Goal: Check status: Check status

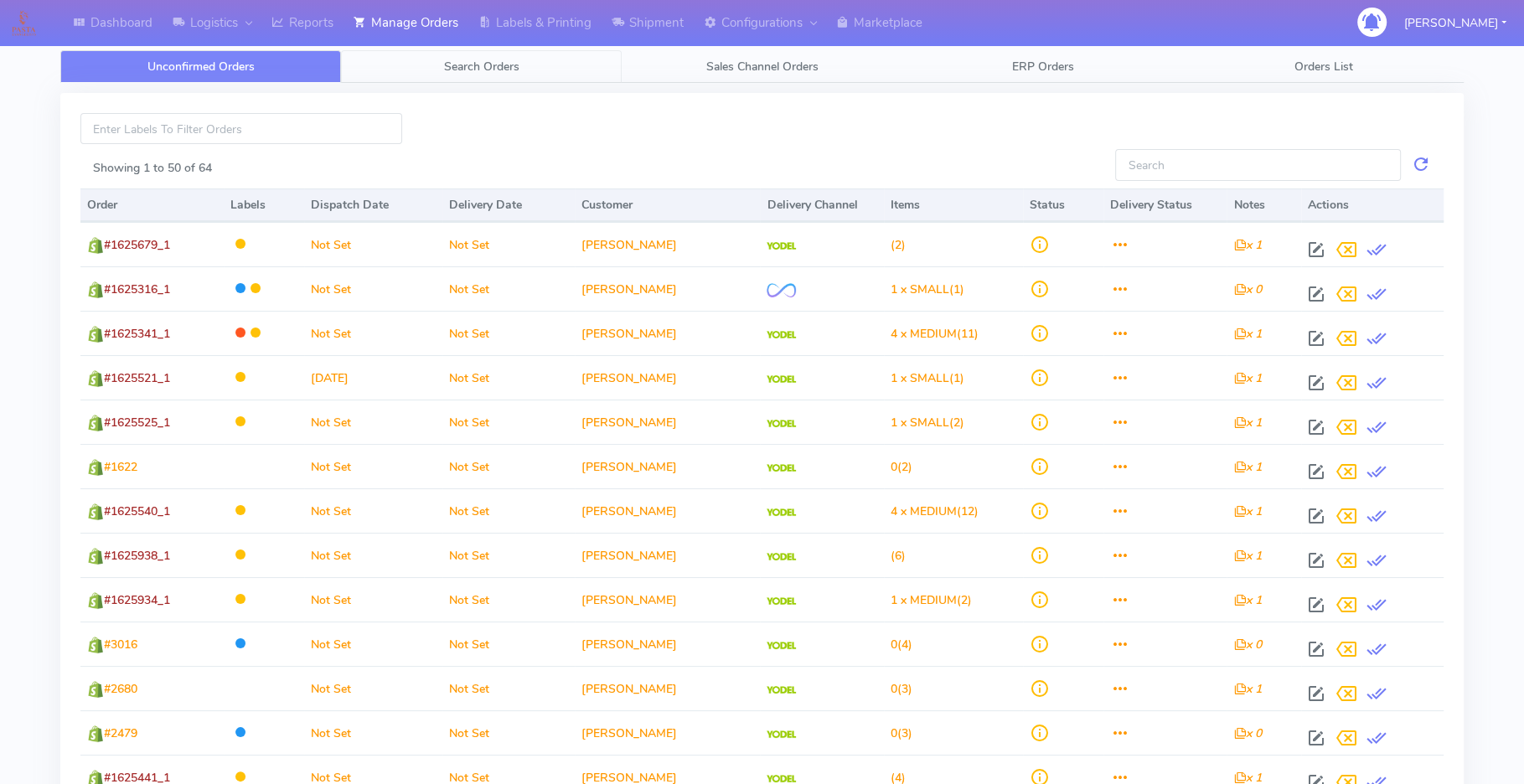
click at [486, 66] on span "Search Orders" at bounding box center [481, 66] width 75 height 16
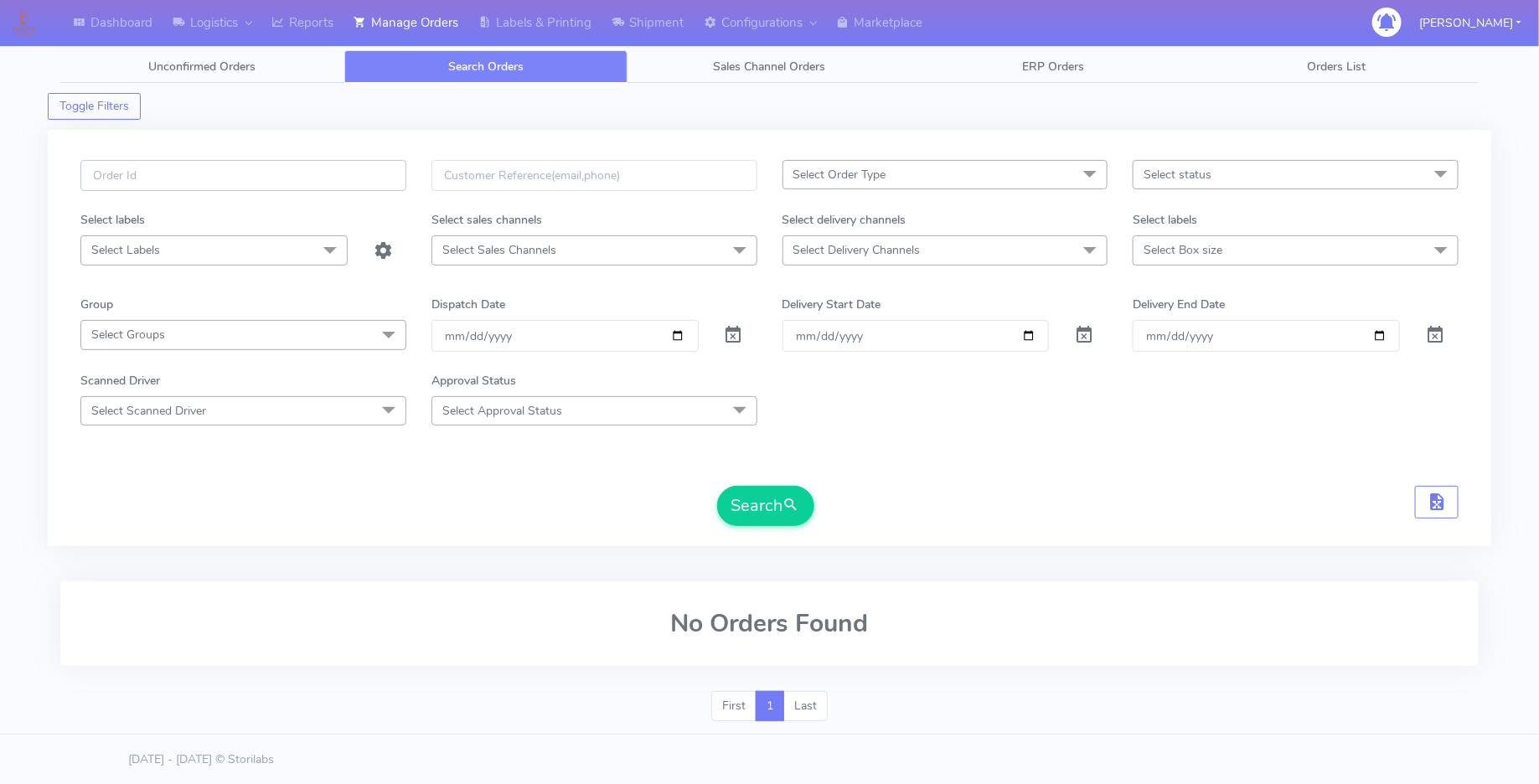
click at [280, 182] on input "text" at bounding box center [243, 176] width 326 height 31
type input "1624489a"
click at [729, 334] on span at bounding box center [733, 339] width 20 height 16
click at [747, 492] on button "Search" at bounding box center [765, 505] width 97 height 41
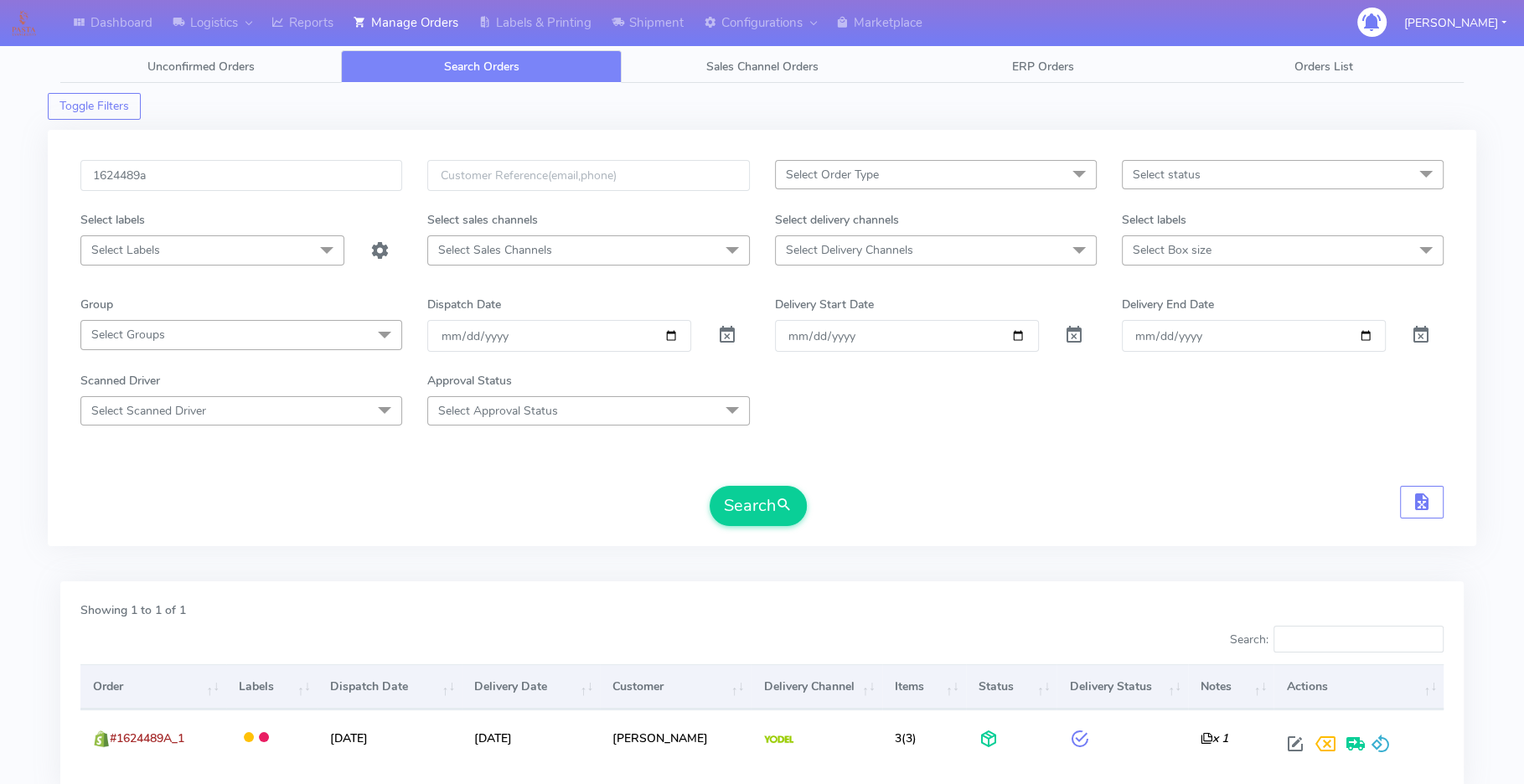
scroll to position [122, 0]
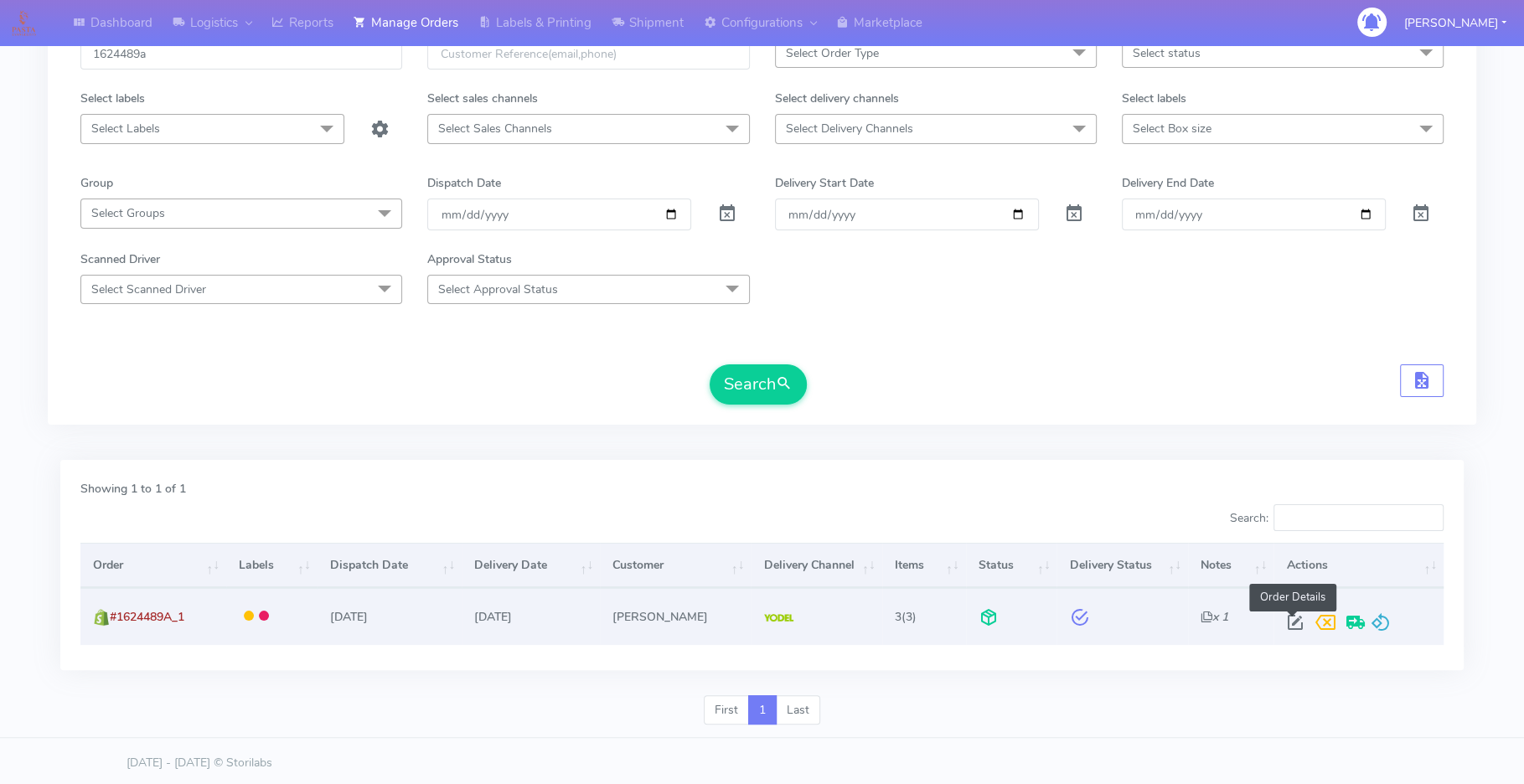
click at [1285, 623] on span at bounding box center [1294, 626] width 30 height 16
select select "5"
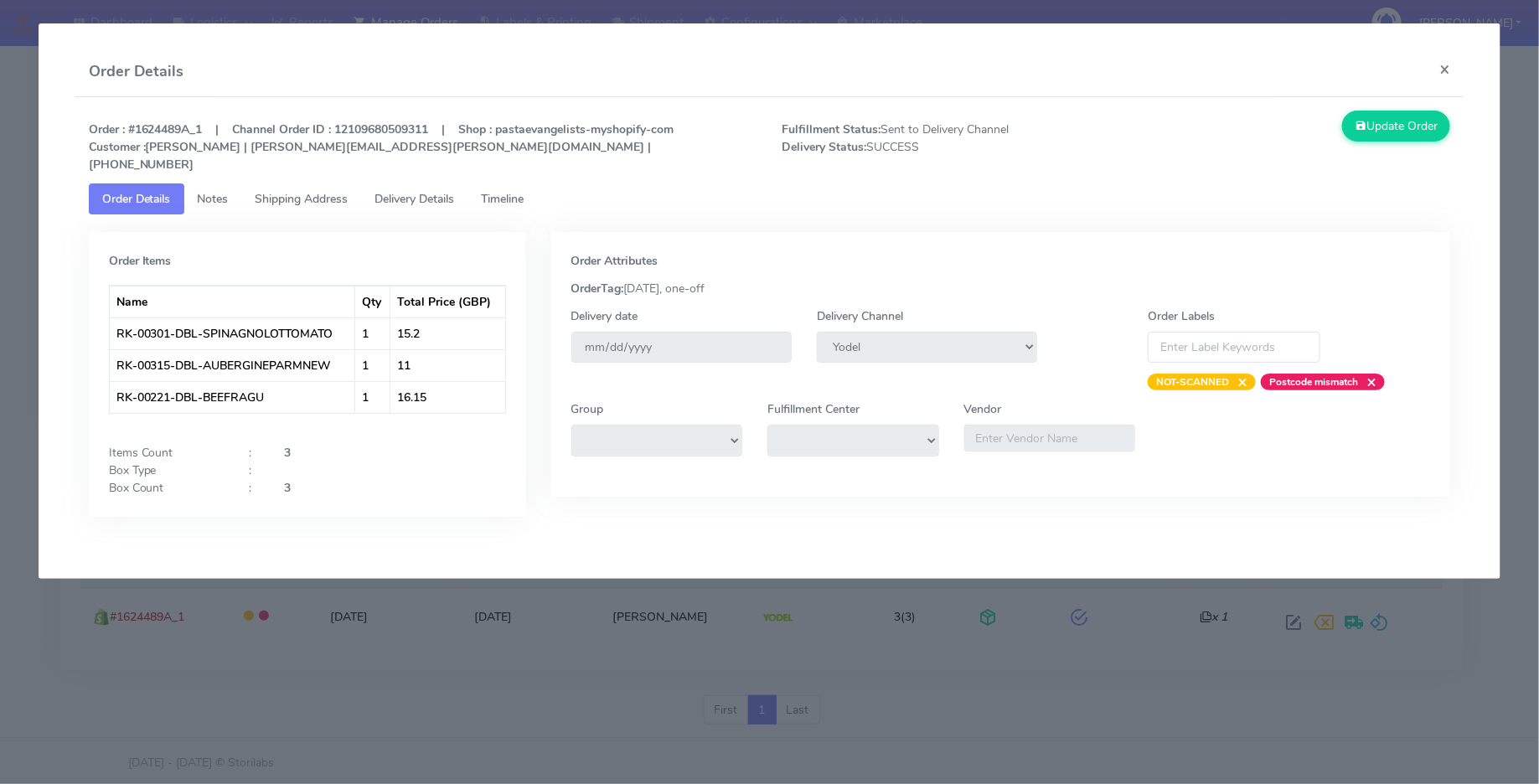
click at [516, 190] on link "Timeline" at bounding box center [503, 199] width 70 height 31
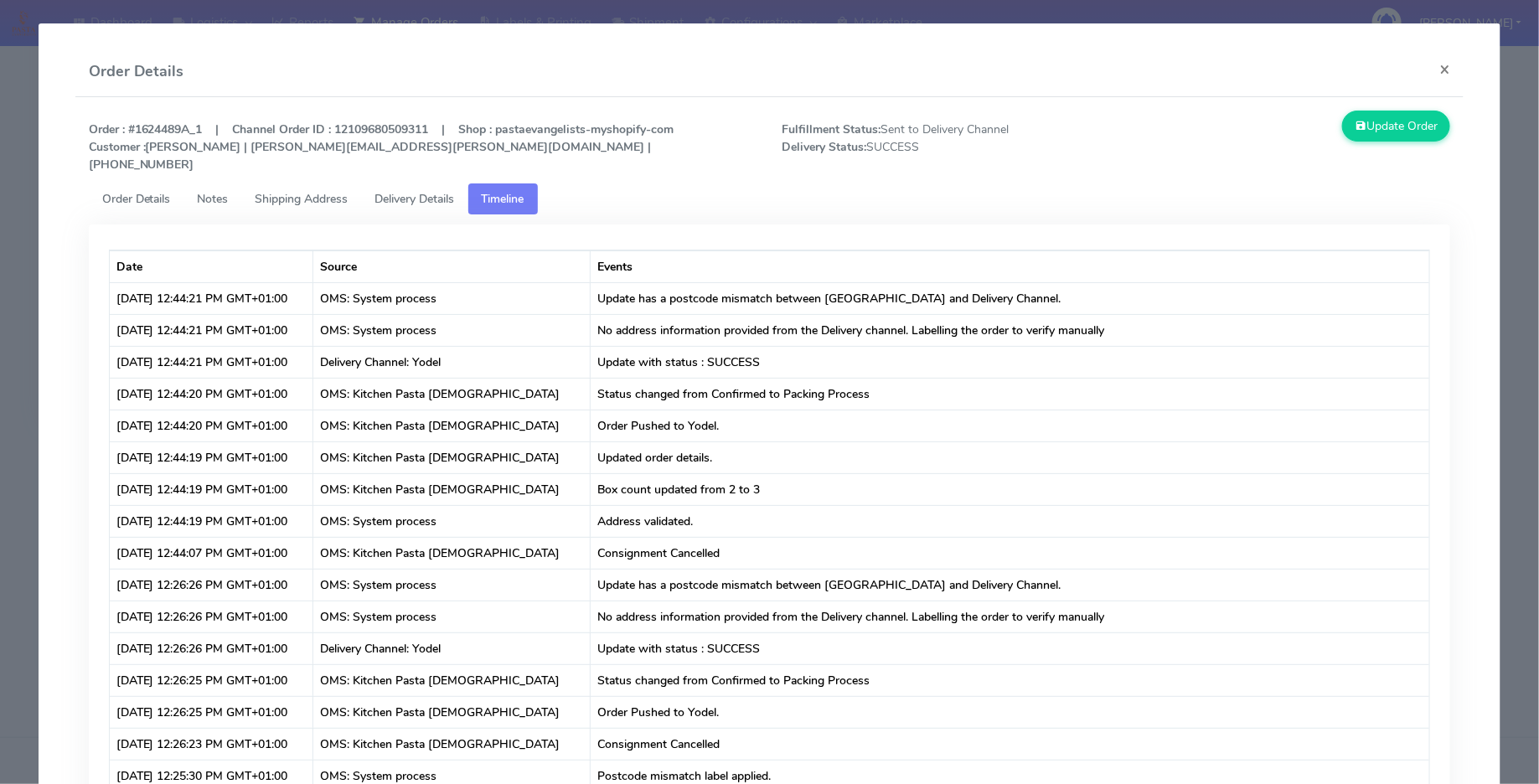
click at [416, 190] on link "Delivery Details" at bounding box center [415, 199] width 106 height 31
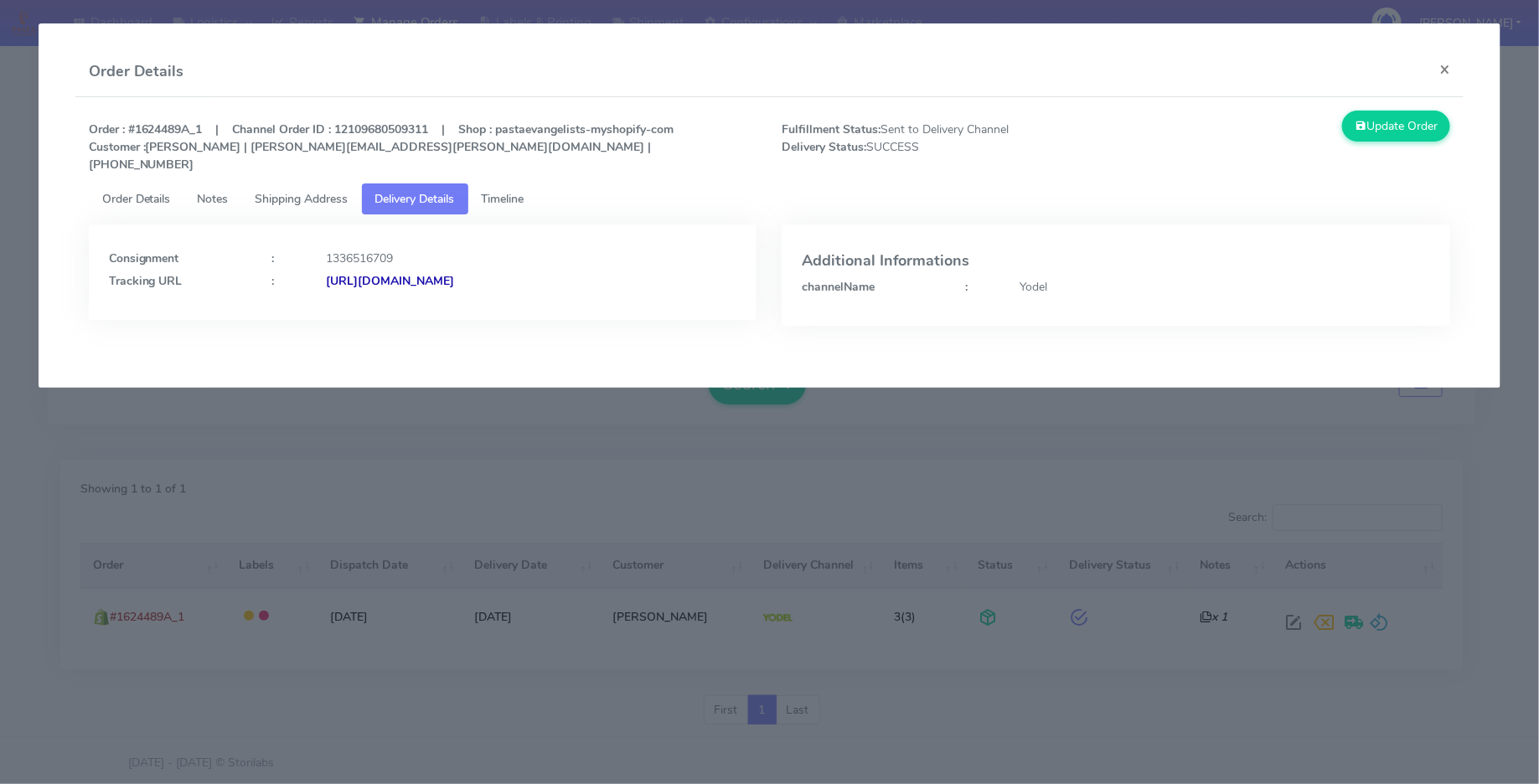
click at [301, 191] on span "Shipping Address" at bounding box center [302, 198] width 93 height 16
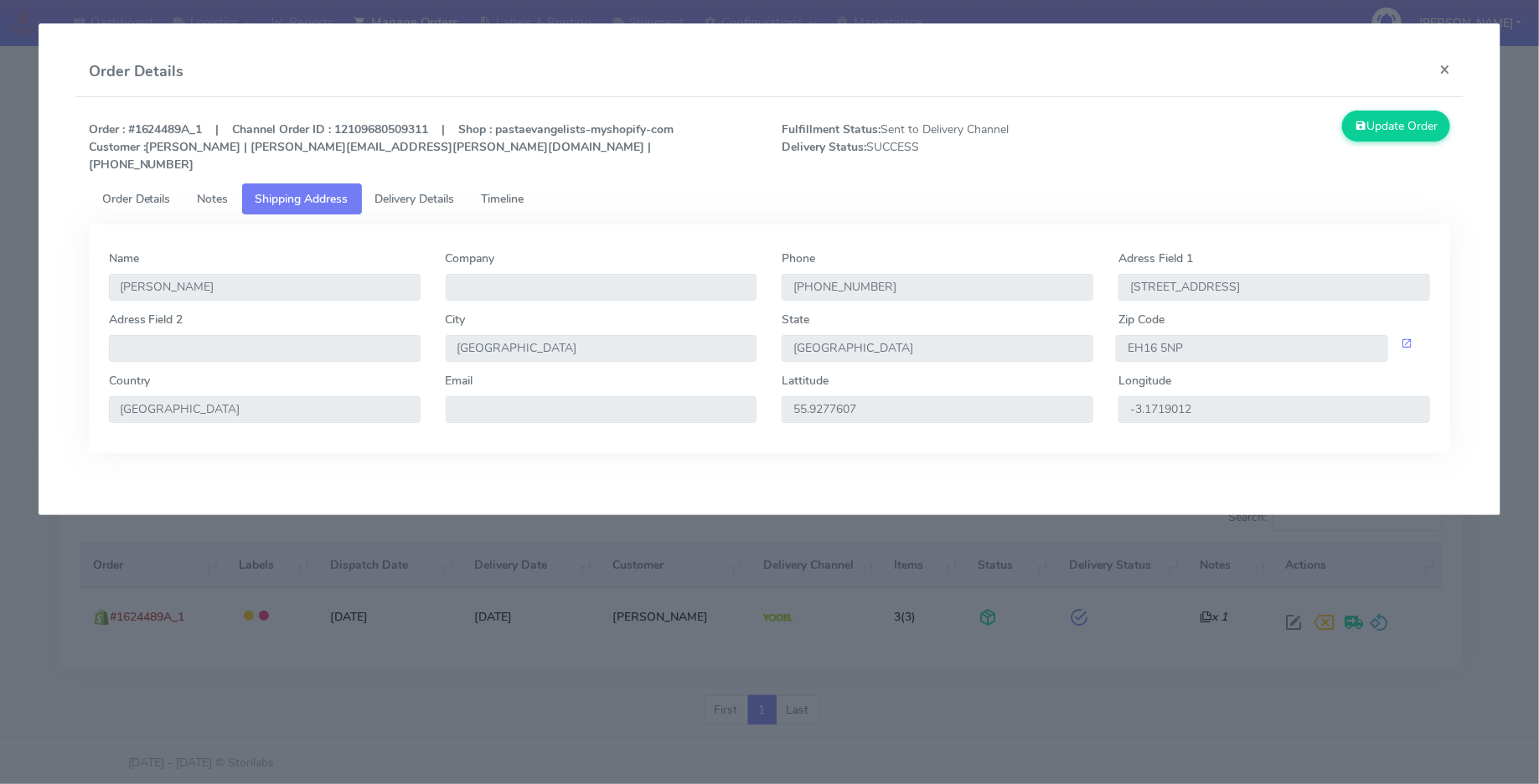
click at [505, 191] on span "Timeline" at bounding box center [503, 198] width 43 height 16
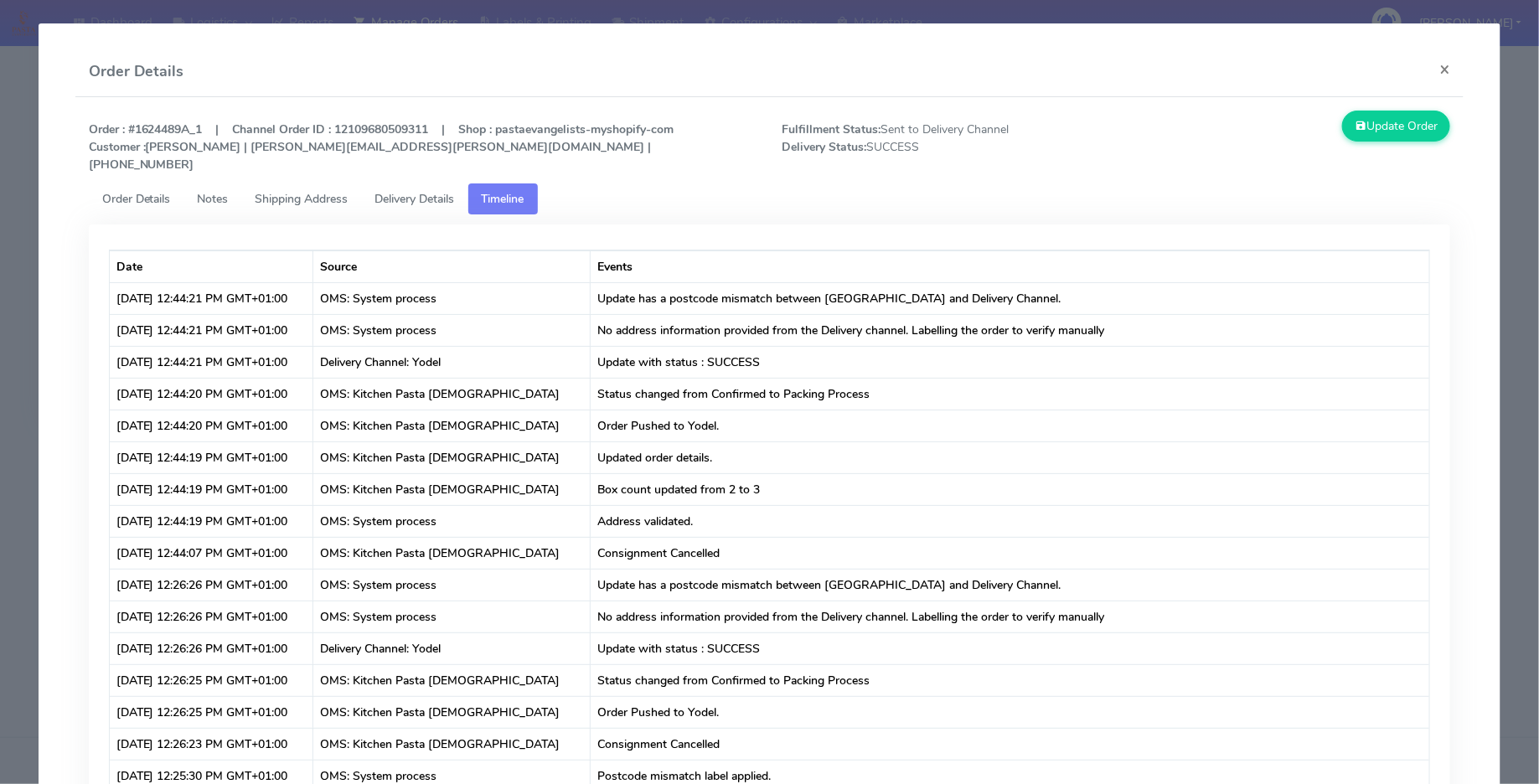
click at [404, 191] on span "Delivery Details" at bounding box center [415, 198] width 79 height 16
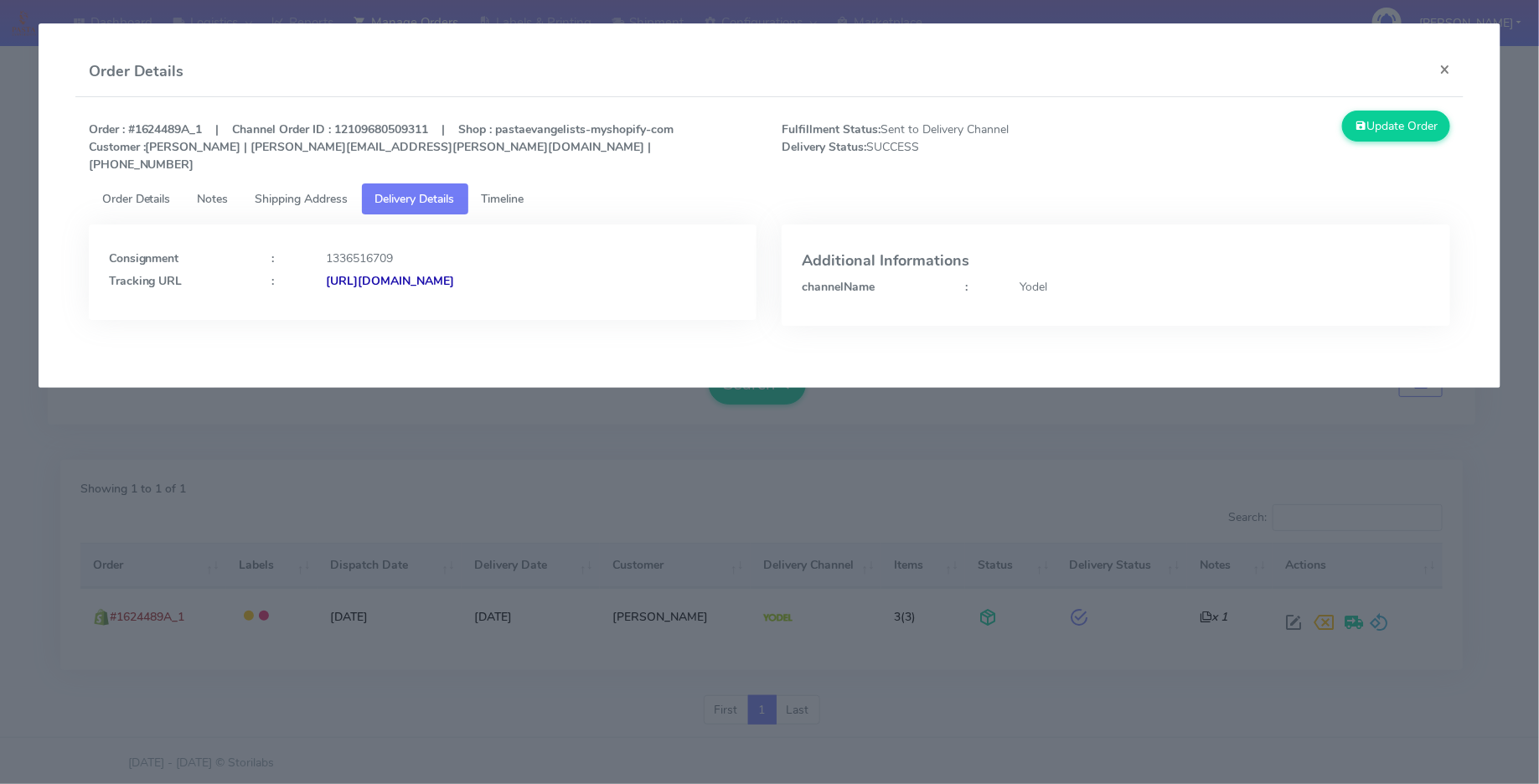
click at [309, 191] on span "Shipping Address" at bounding box center [302, 198] width 93 height 16
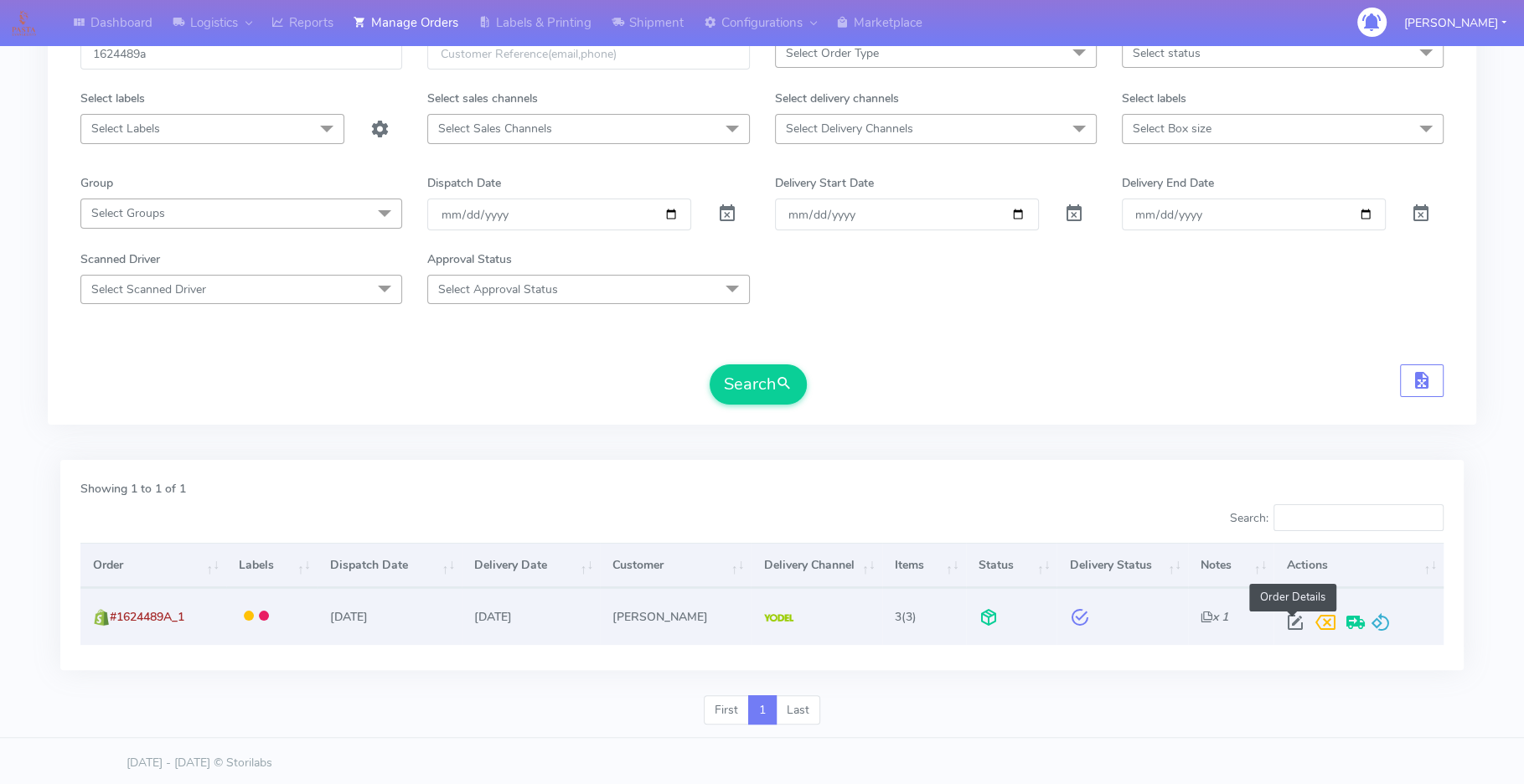
click at [1288, 618] on span at bounding box center [1294, 626] width 30 height 16
select select "5"
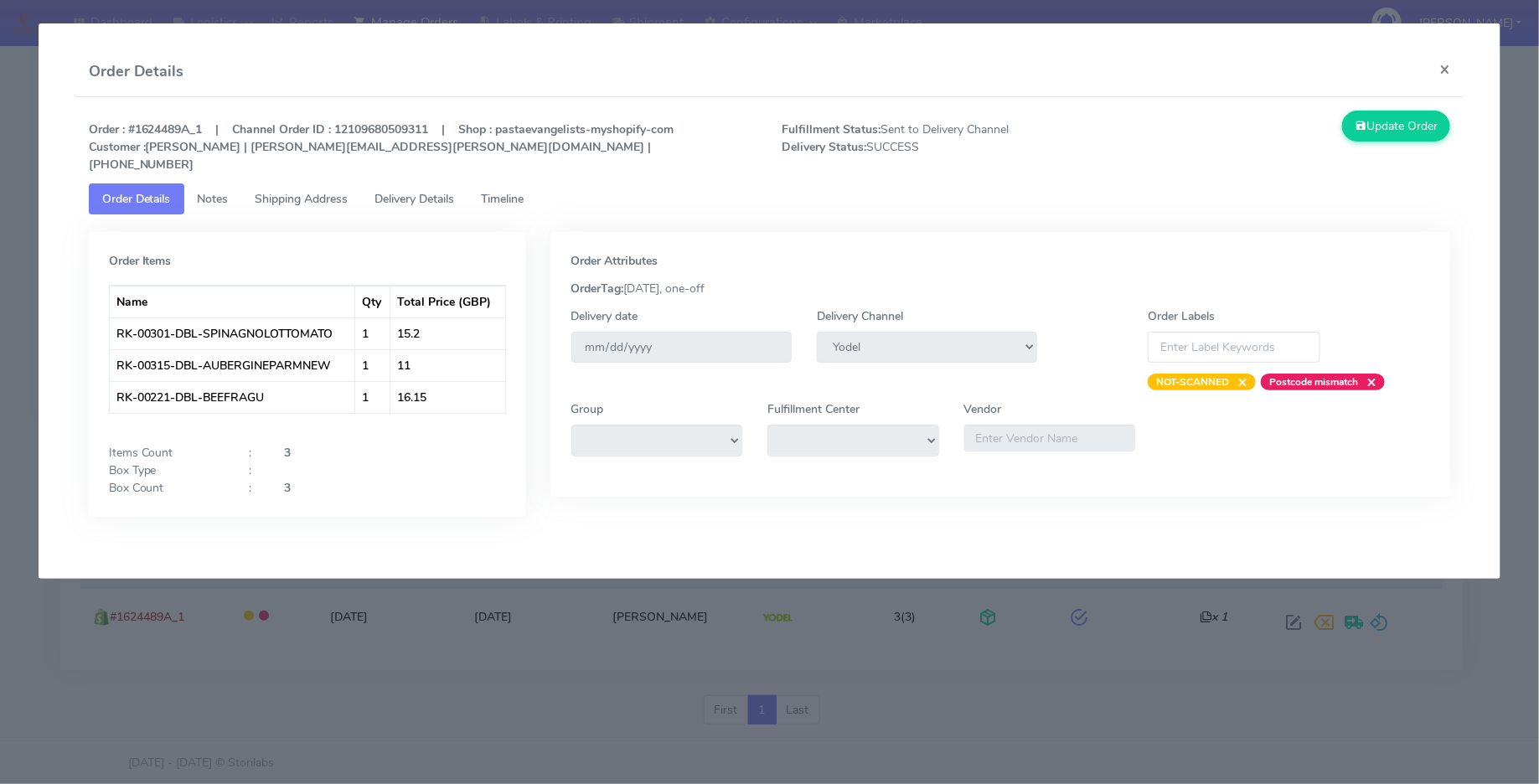
click at [512, 191] on span "Timeline" at bounding box center [503, 198] width 43 height 16
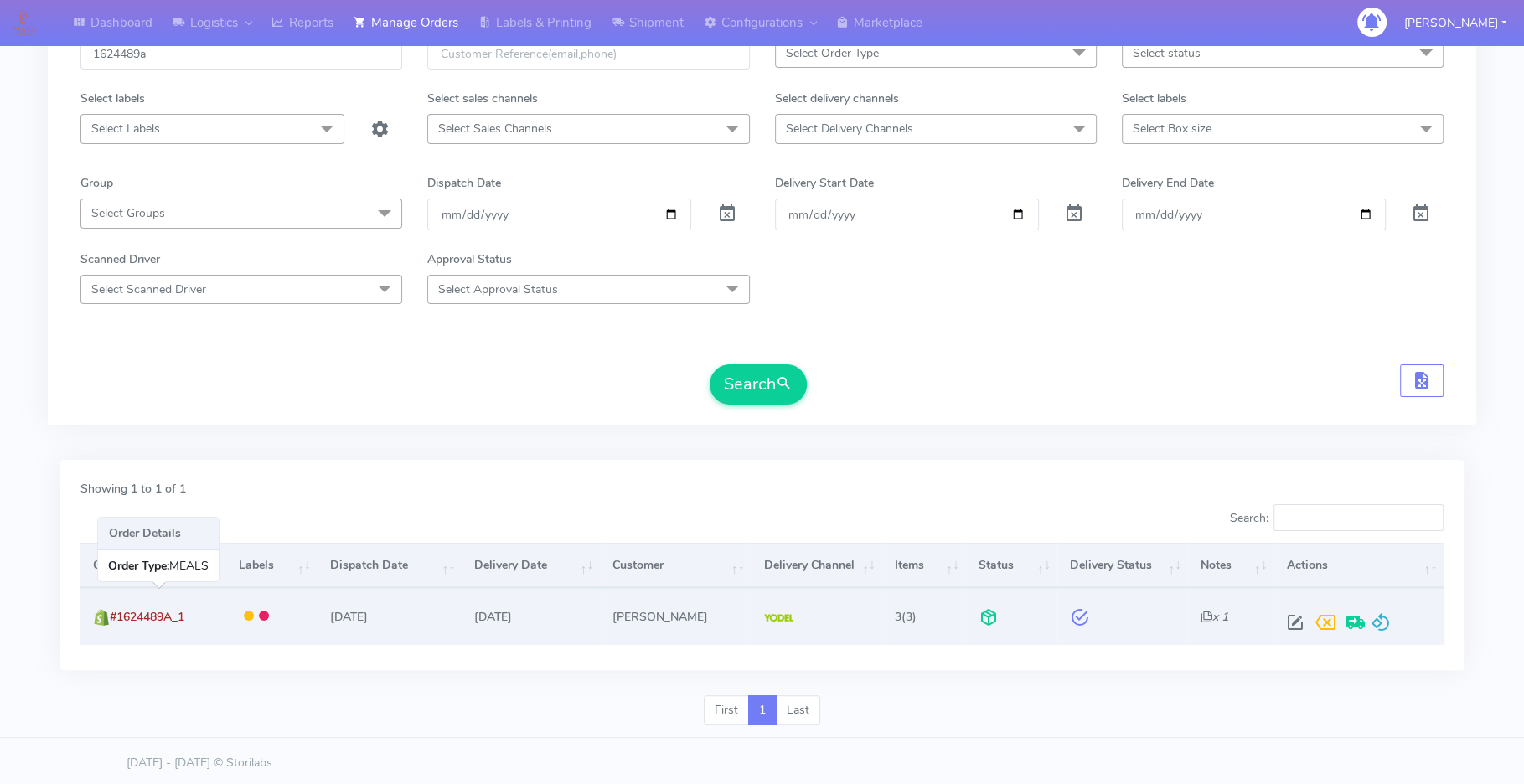
copy span "#1624489A_1"
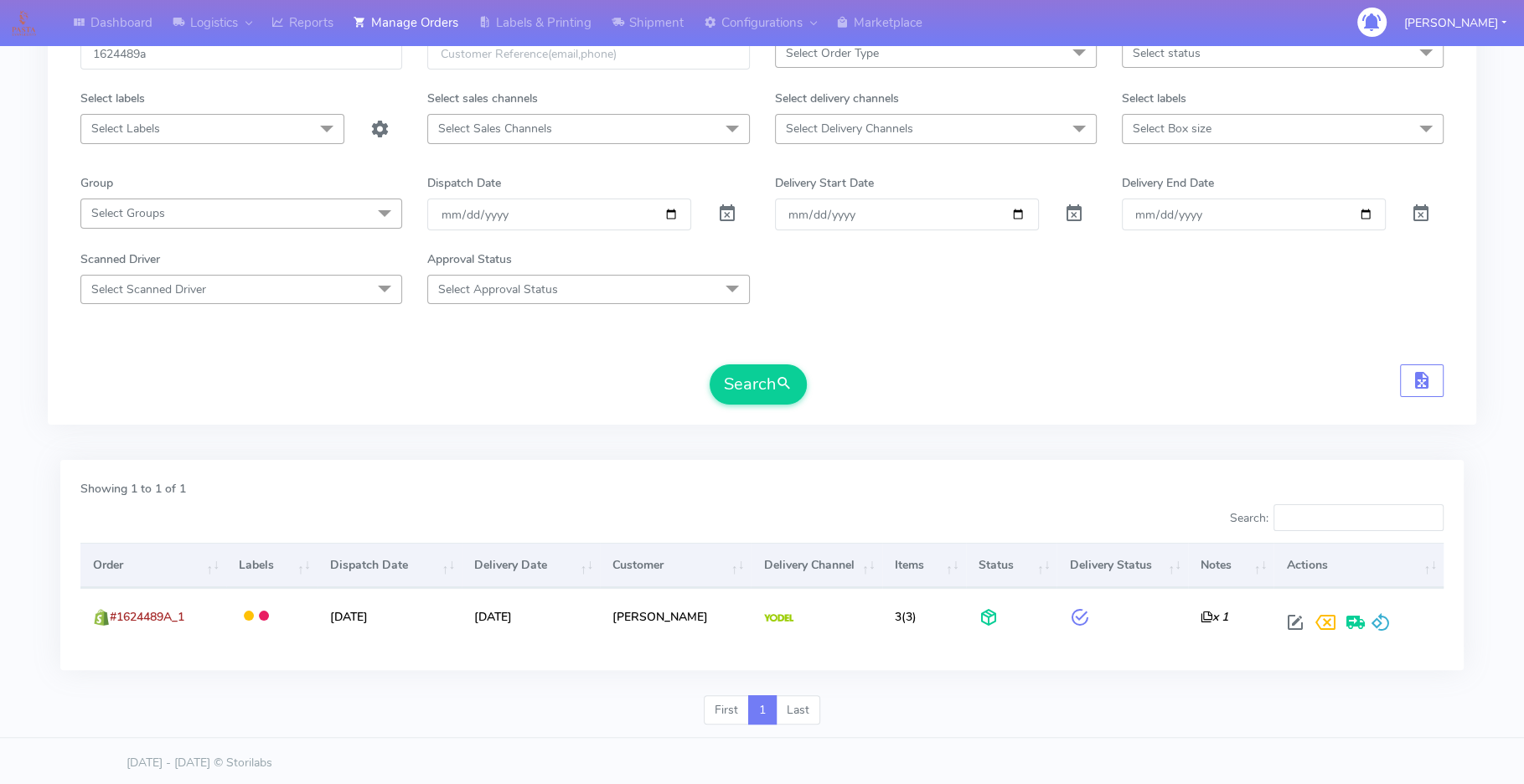
drag, startPoint x: 190, startPoint y: 618, endPoint x: 323, endPoint y: 670, distance: 142.8
click at [206, 661] on div "Showing 1 to 1 of 1 Search: Order Labels Dispatch Date Delivery Date Customer D…" at bounding box center [762, 565] width 1403 height 210
click at [369, 678] on div "Showing 1 to 1 of 1 Search: Order Labels Dispatch Date Delivery Date Customer D…" at bounding box center [762, 577] width 1428 height 235
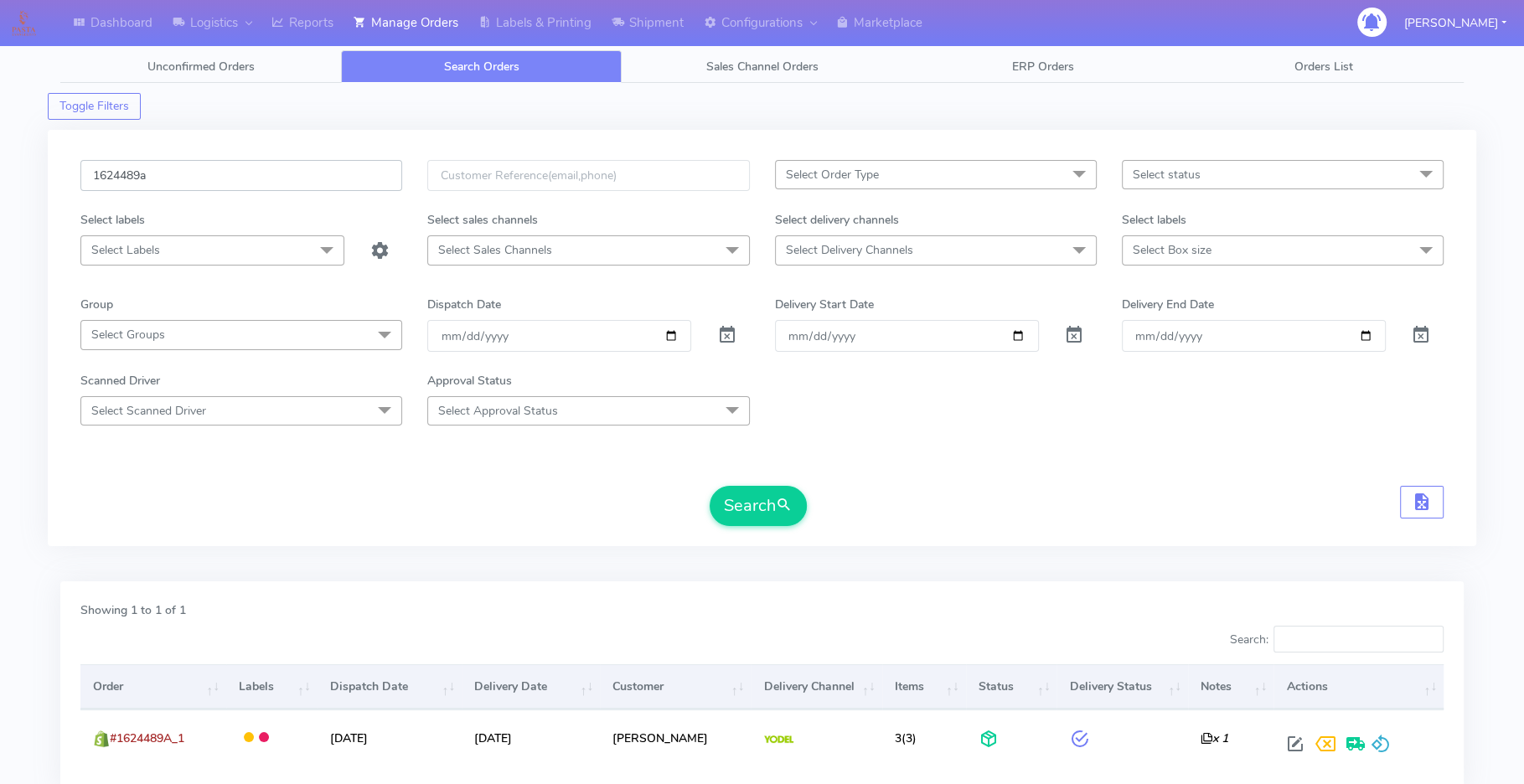
click at [225, 172] on input "1624489a" at bounding box center [241, 176] width 322 height 31
click at [710, 486] on button "Search" at bounding box center [758, 505] width 97 height 41
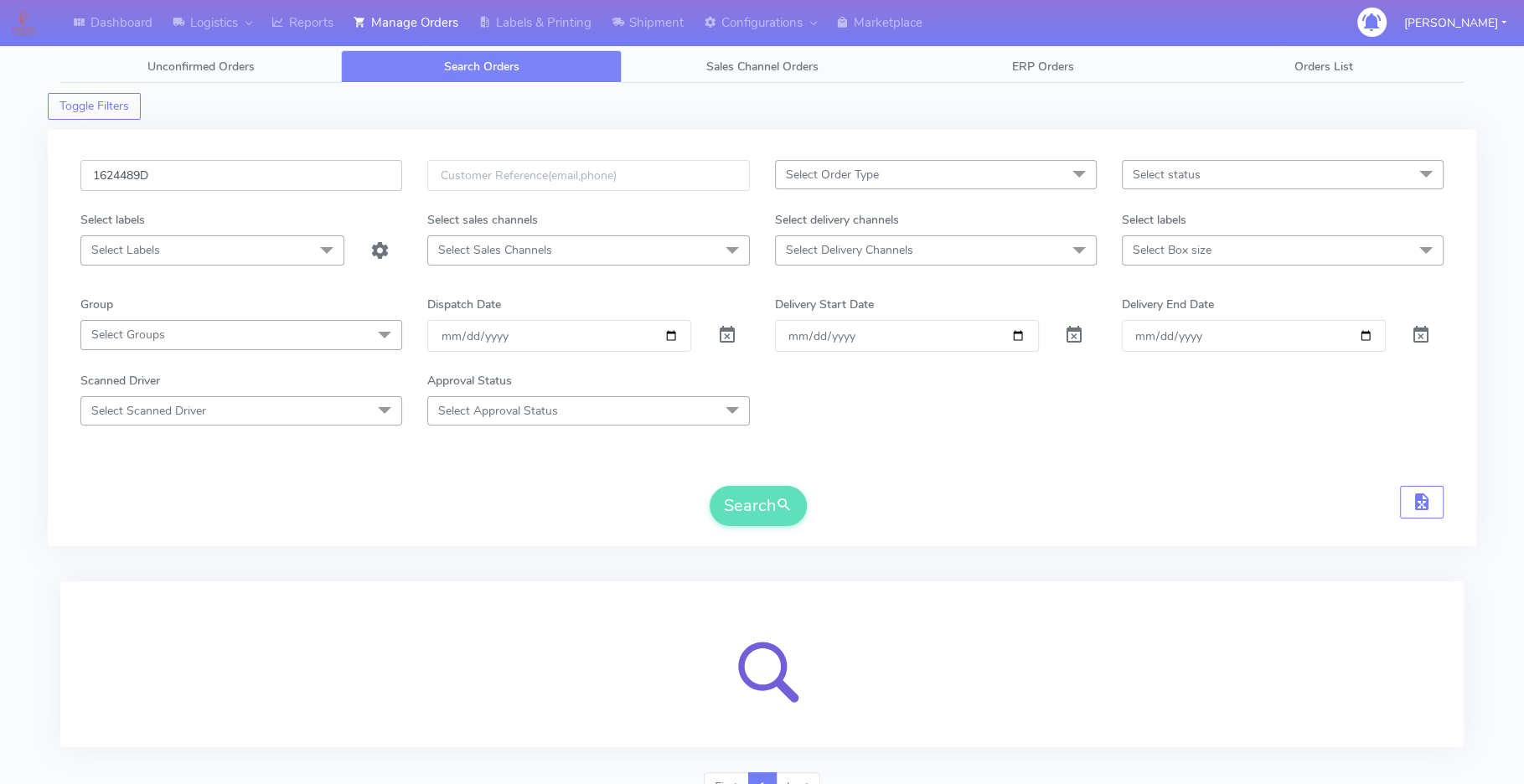
click at [215, 166] on input "1624489D" at bounding box center [241, 176] width 322 height 31
type input "1624489B"
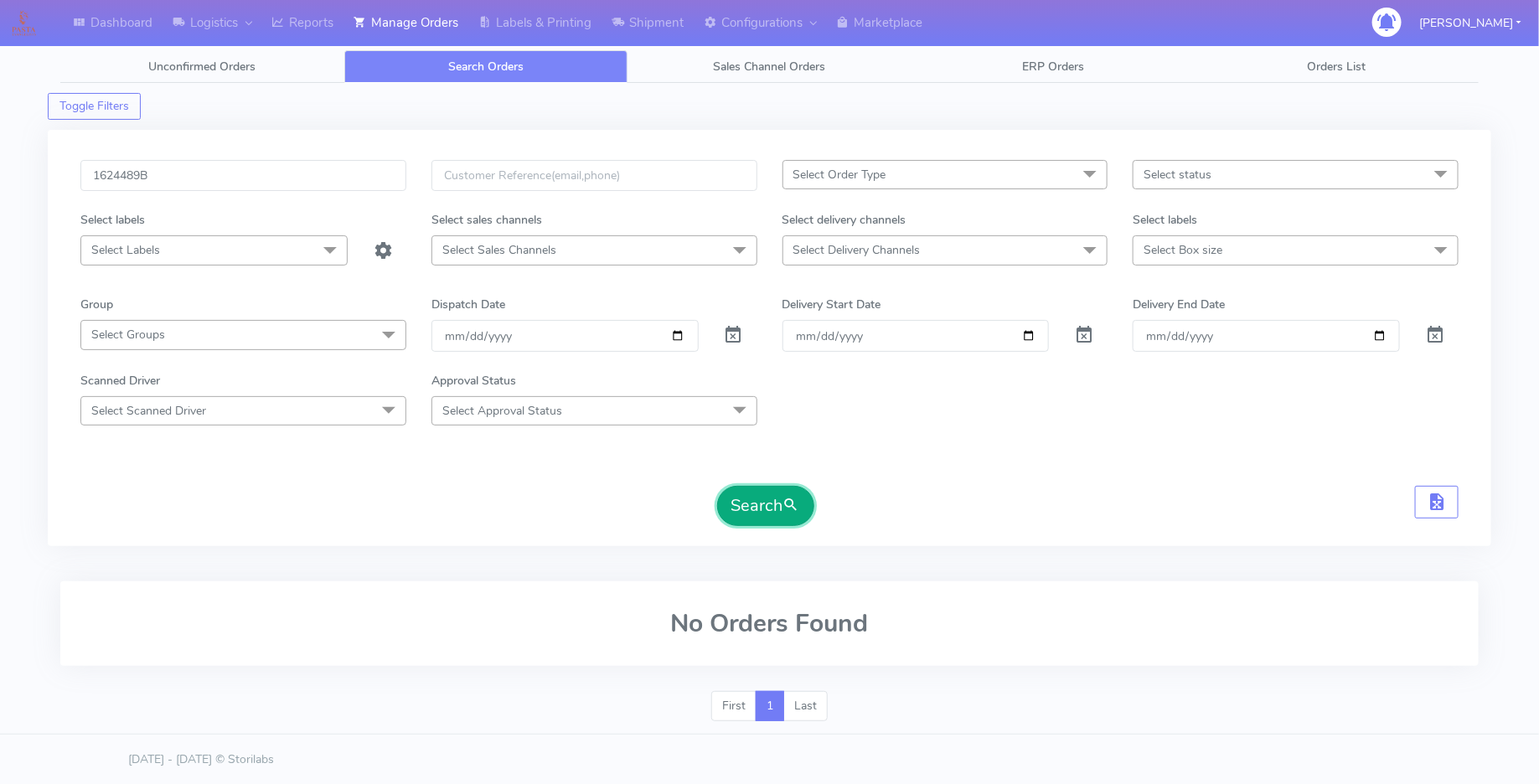
click at [751, 493] on button "Search" at bounding box center [765, 505] width 97 height 41
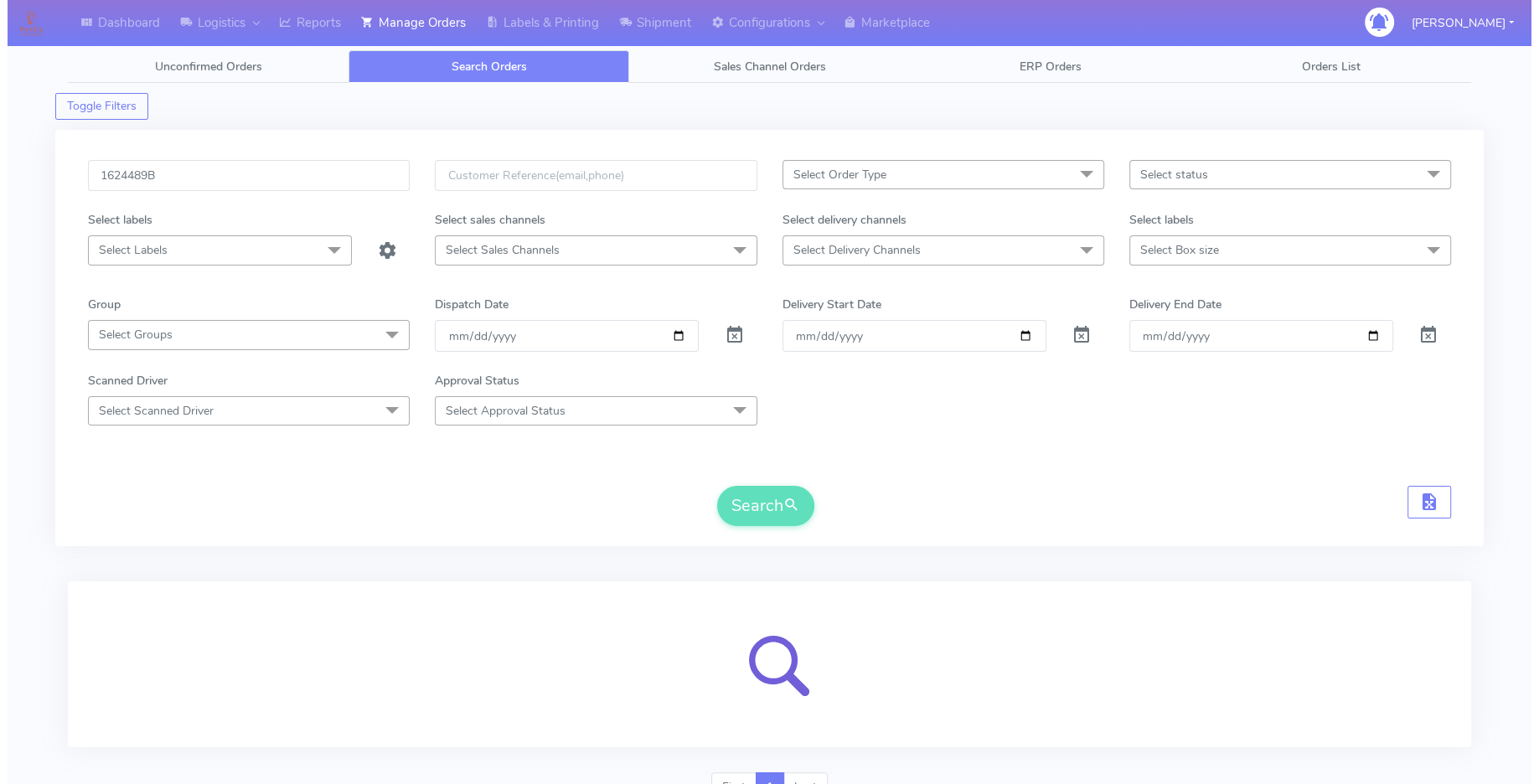
scroll to position [78, 0]
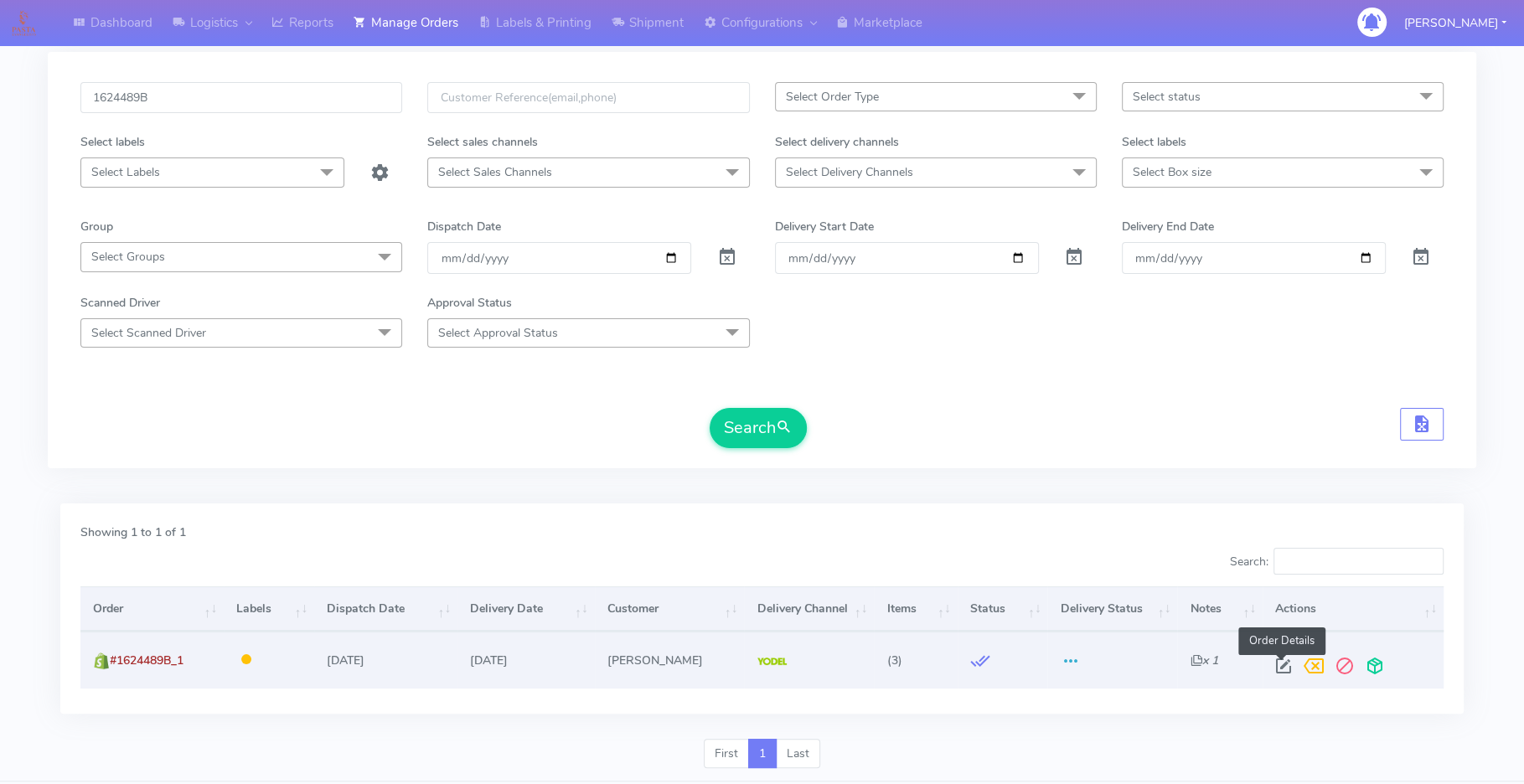
click at [1272, 663] on span at bounding box center [1283, 669] width 30 height 16
select select "5"
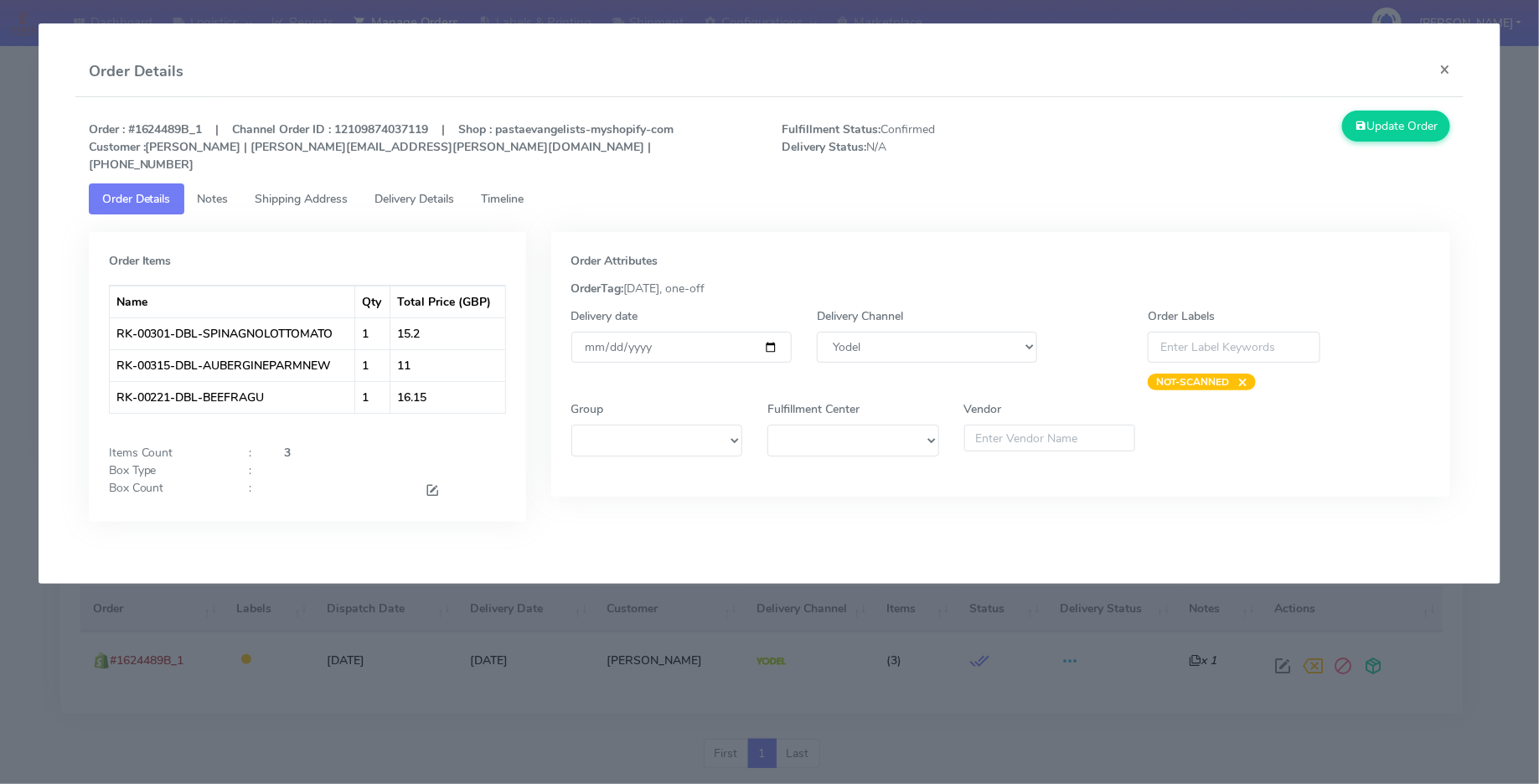
click at [499, 191] on span "Timeline" at bounding box center [503, 198] width 43 height 16
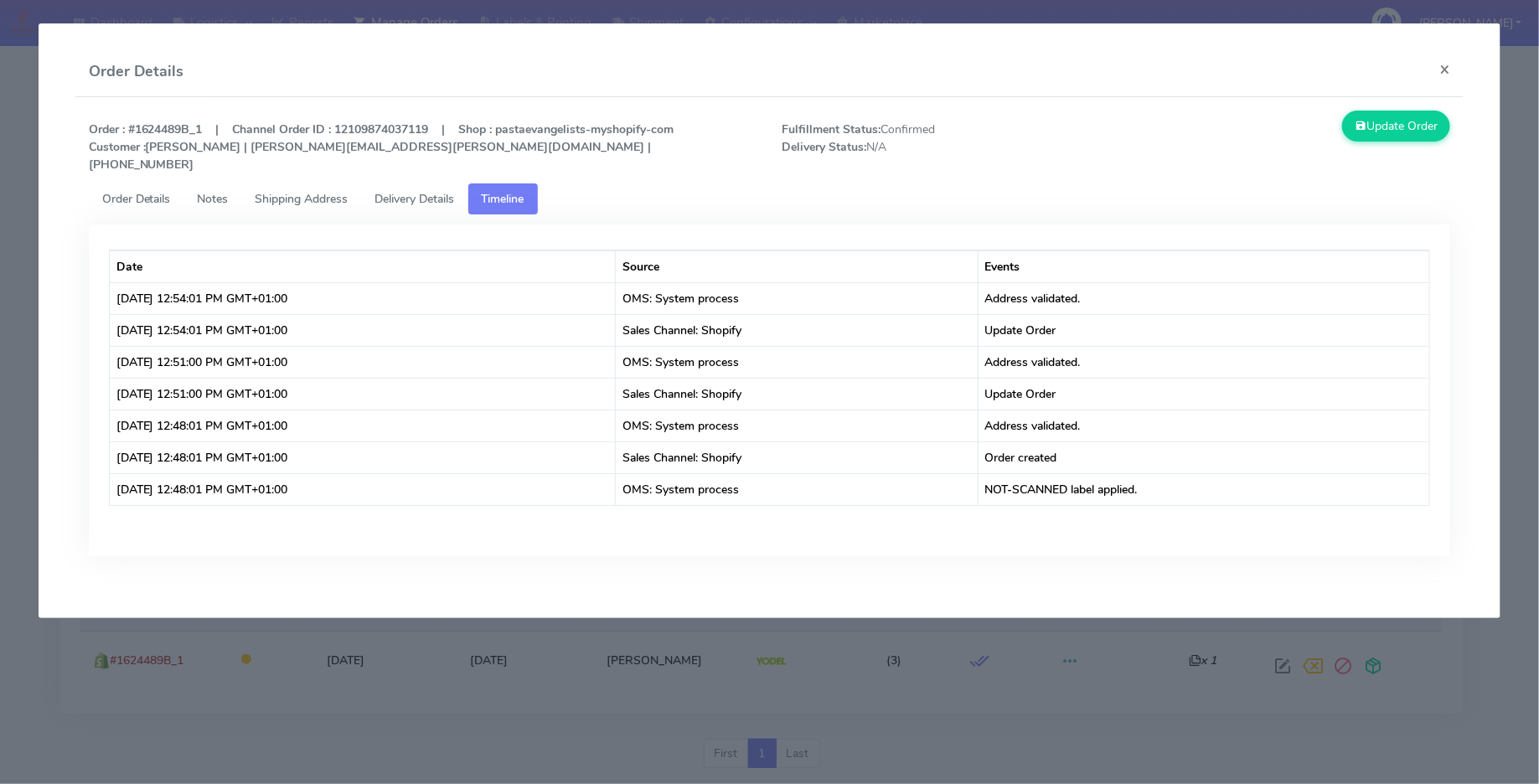
click at [427, 191] on span "Delivery Details" at bounding box center [415, 198] width 79 height 16
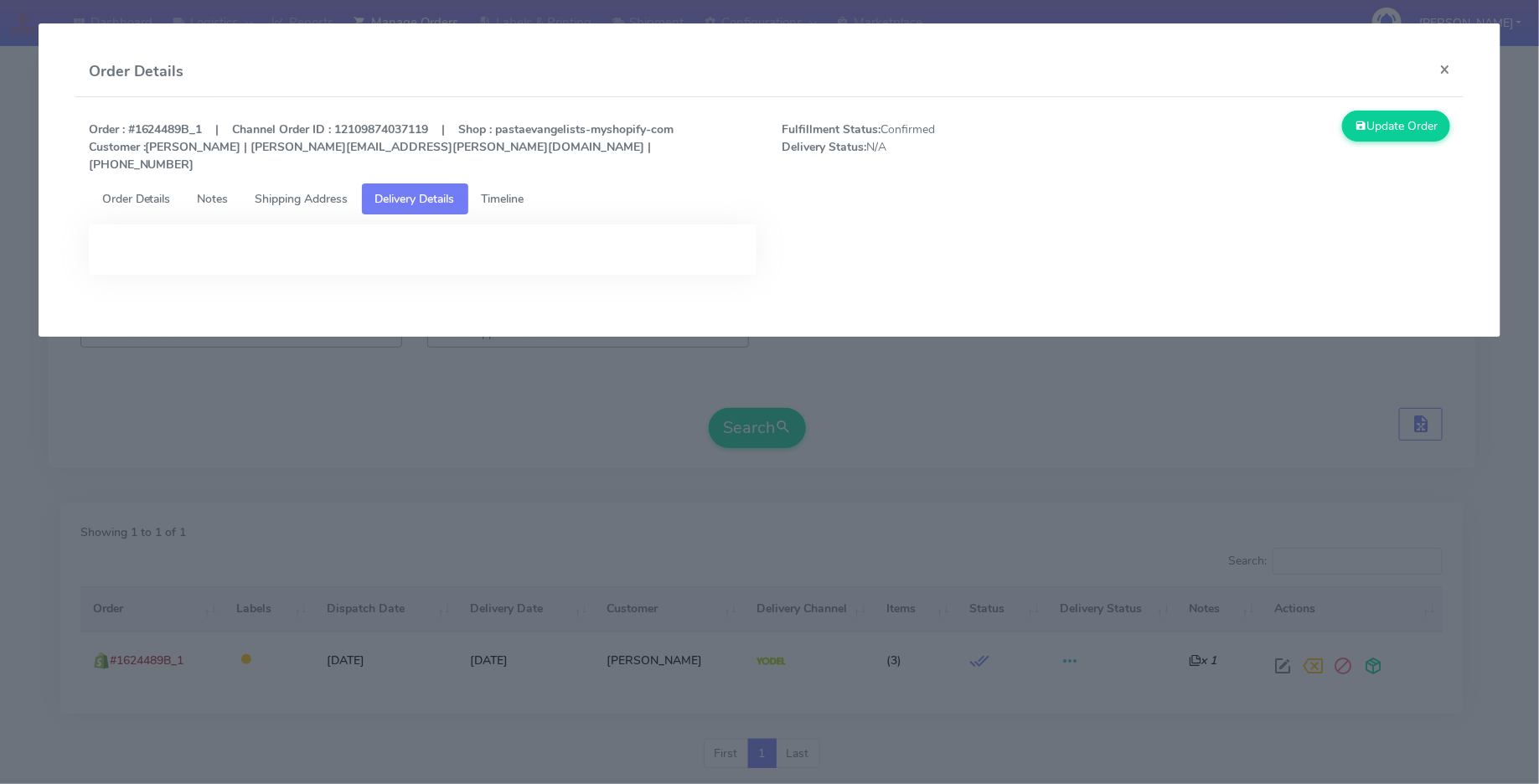
click at [518, 191] on span "Timeline" at bounding box center [503, 198] width 43 height 16
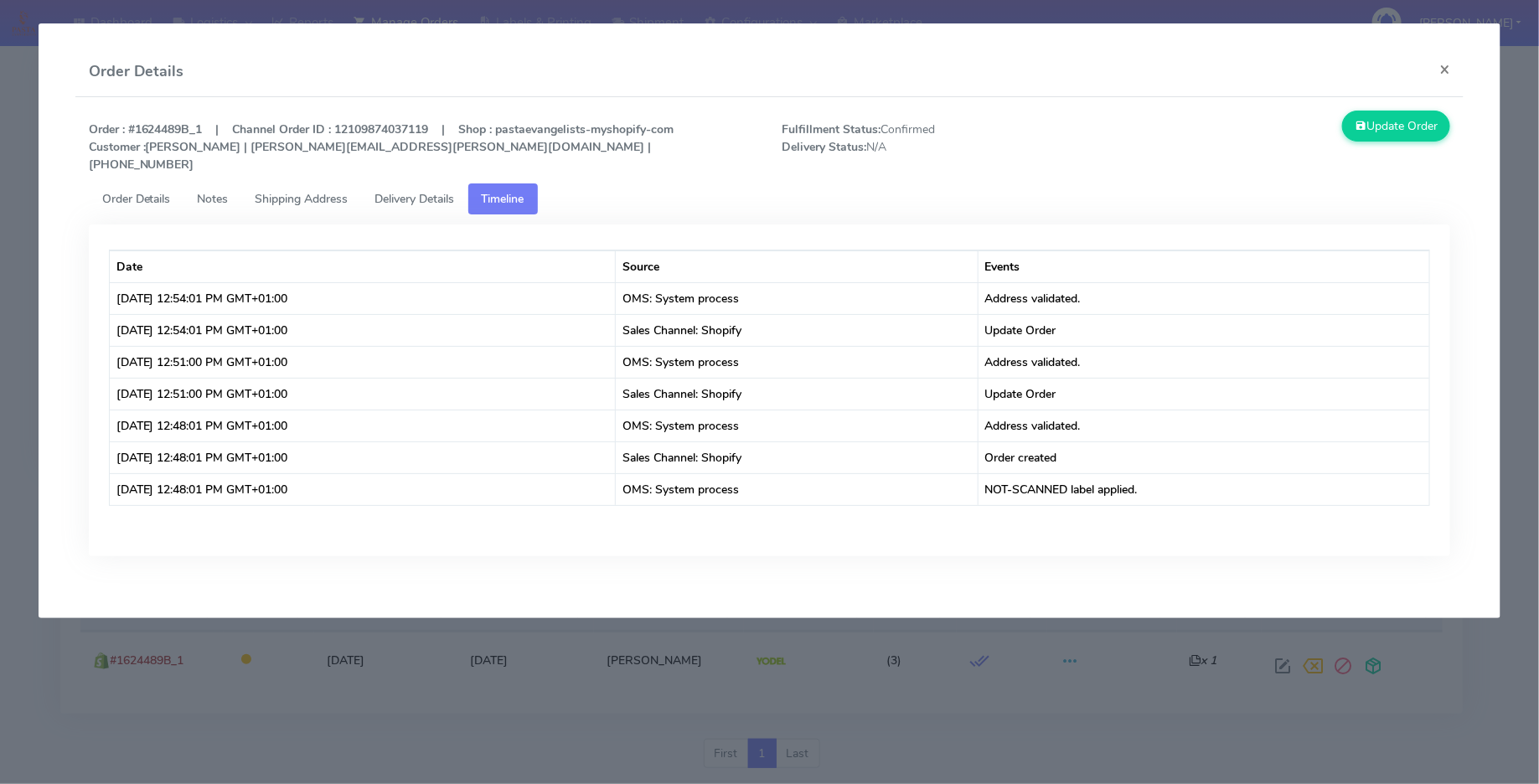
click at [385, 191] on span "Delivery Details" at bounding box center [415, 198] width 79 height 16
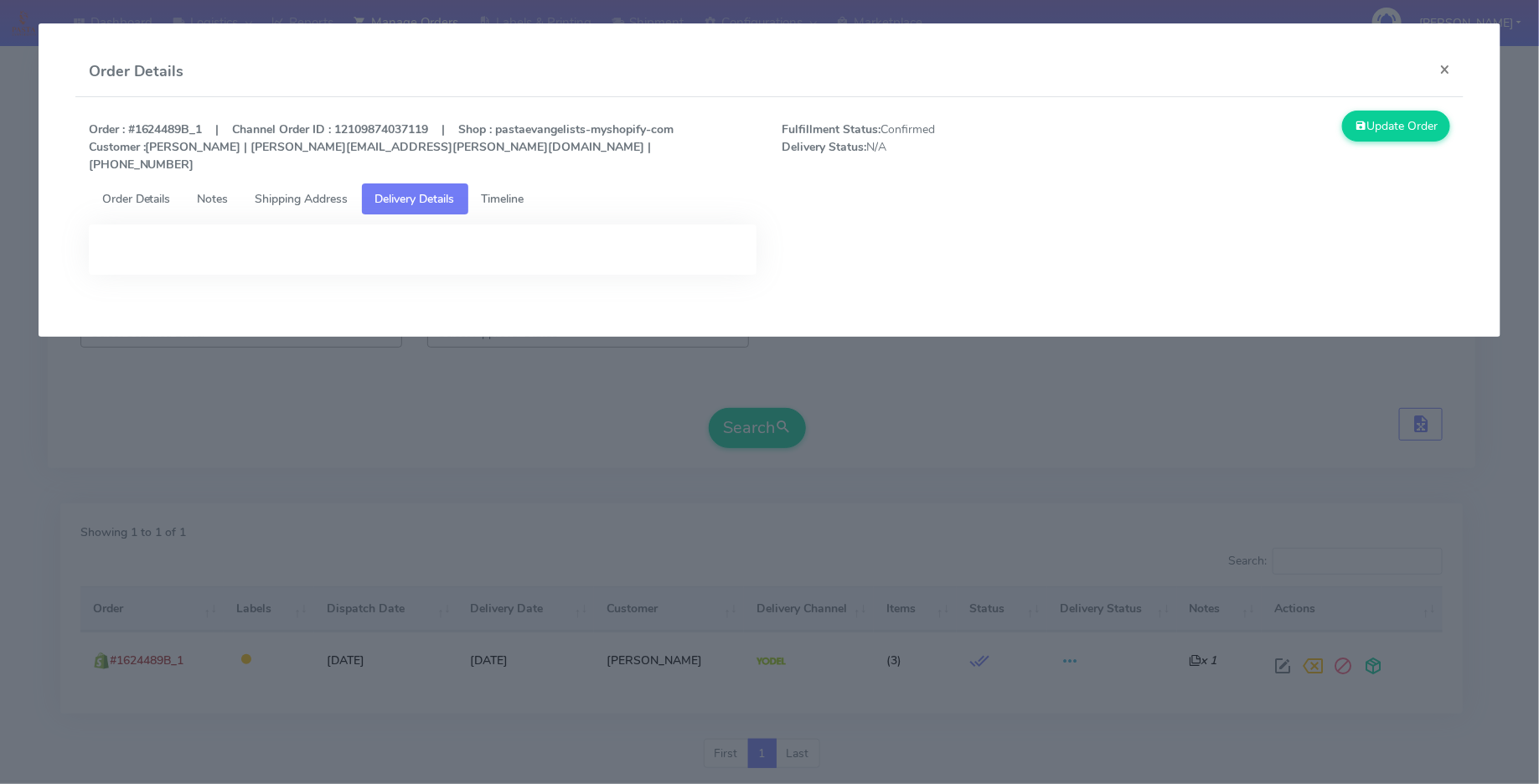
click at [292, 191] on span "Shipping Address" at bounding box center [302, 198] width 93 height 16
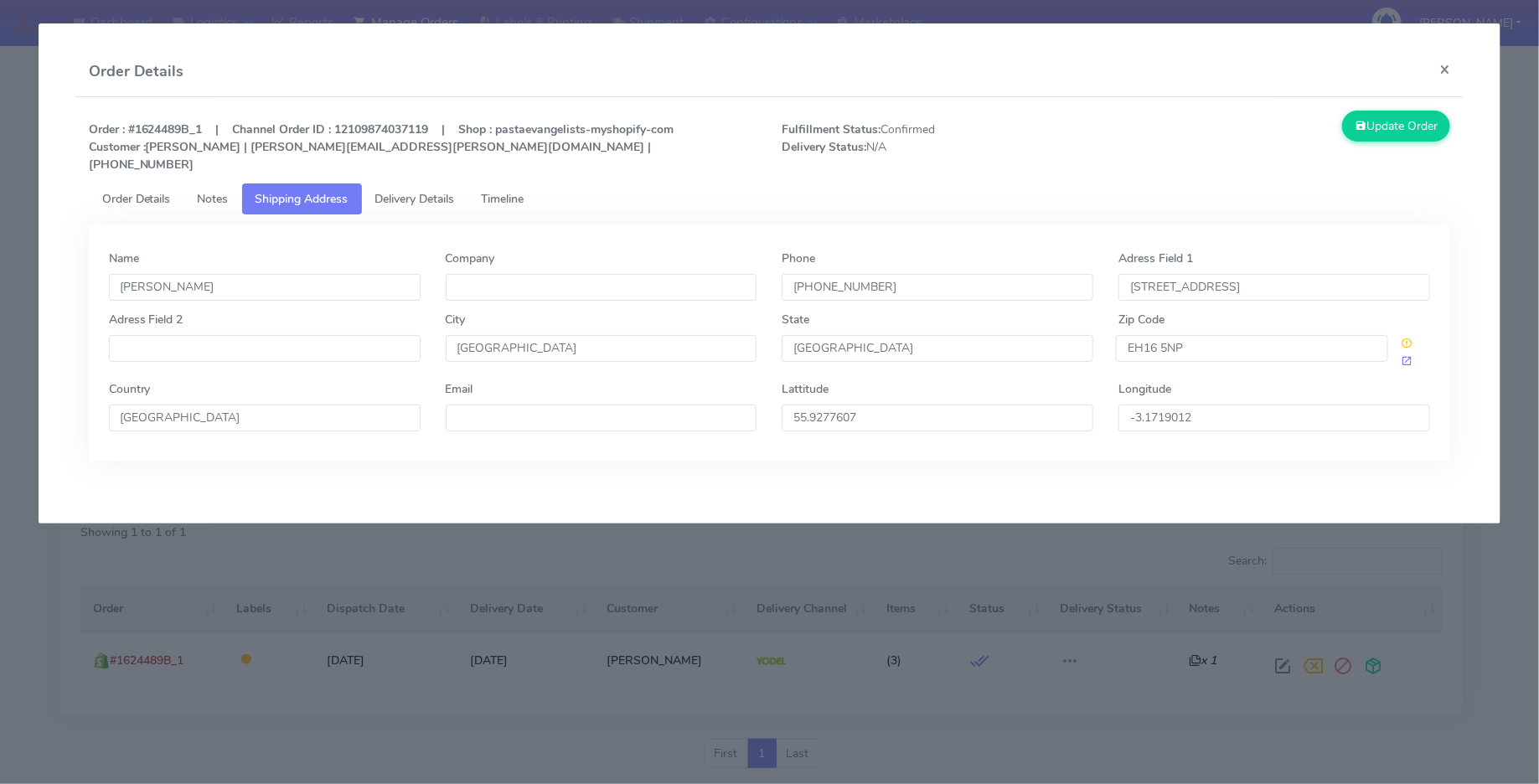
click at [128, 191] on span "Order Details" at bounding box center [136, 198] width 69 height 16
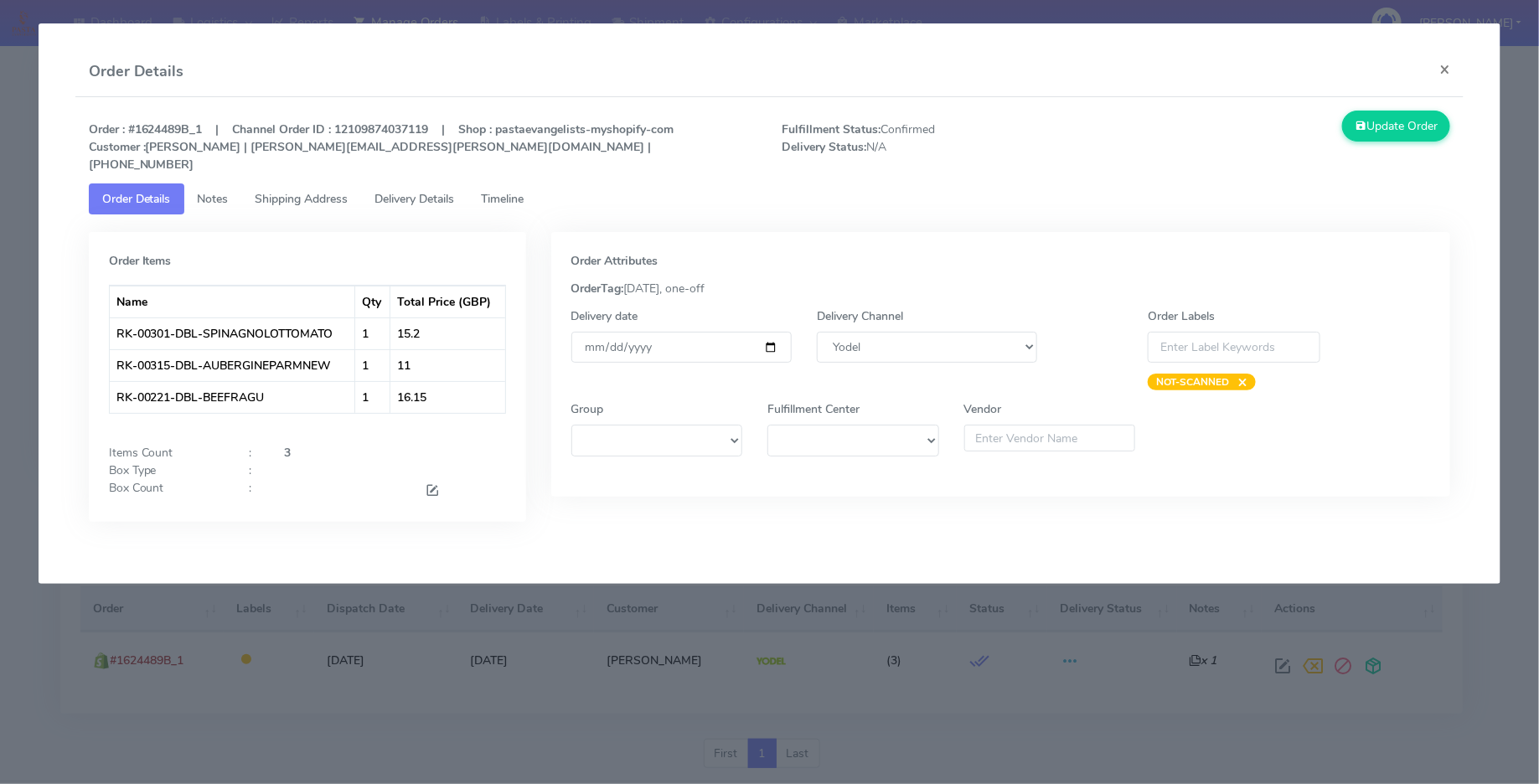
click at [397, 191] on span "Delivery Details" at bounding box center [415, 198] width 79 height 16
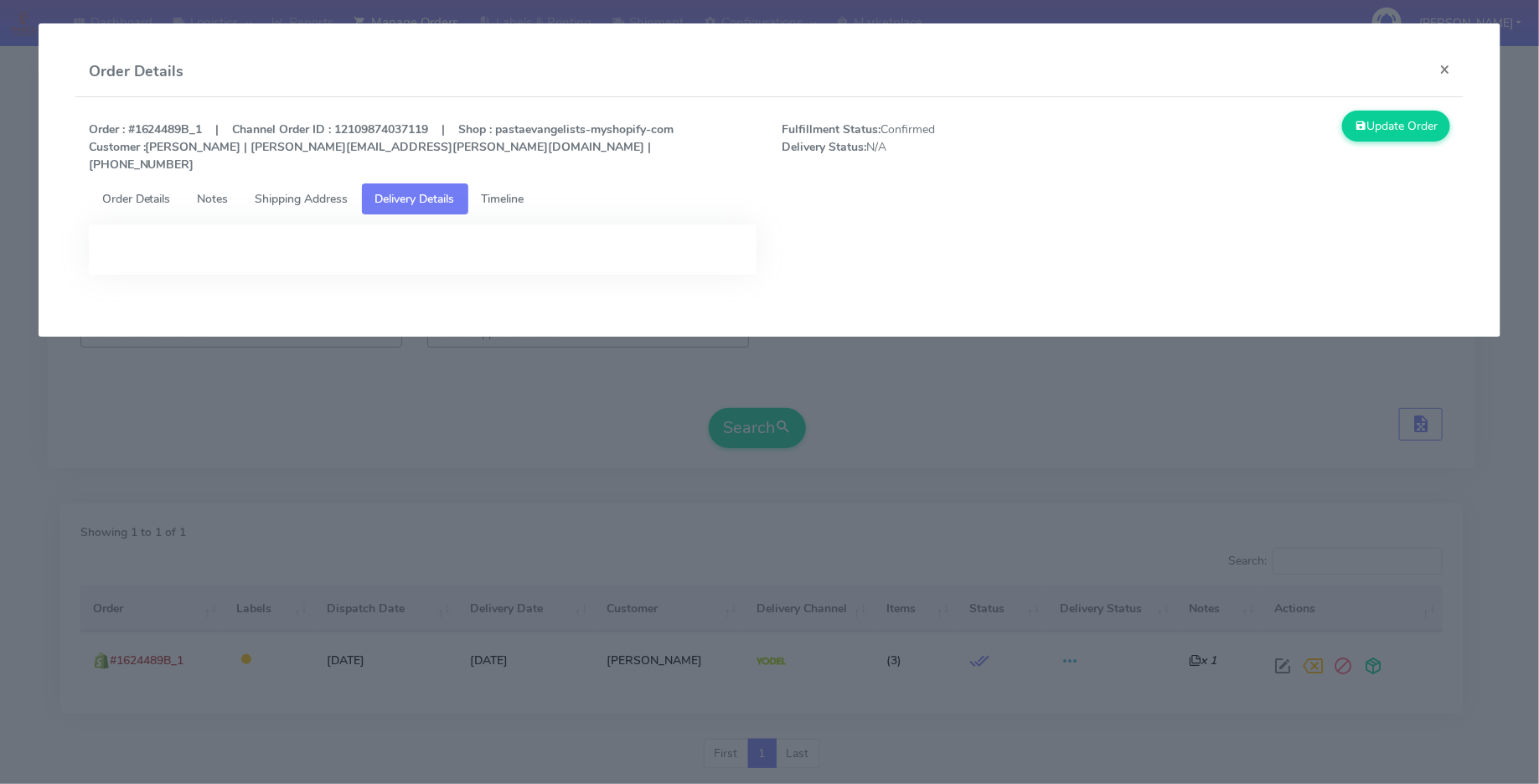
click at [483, 184] on link "Timeline" at bounding box center [503, 199] width 70 height 31
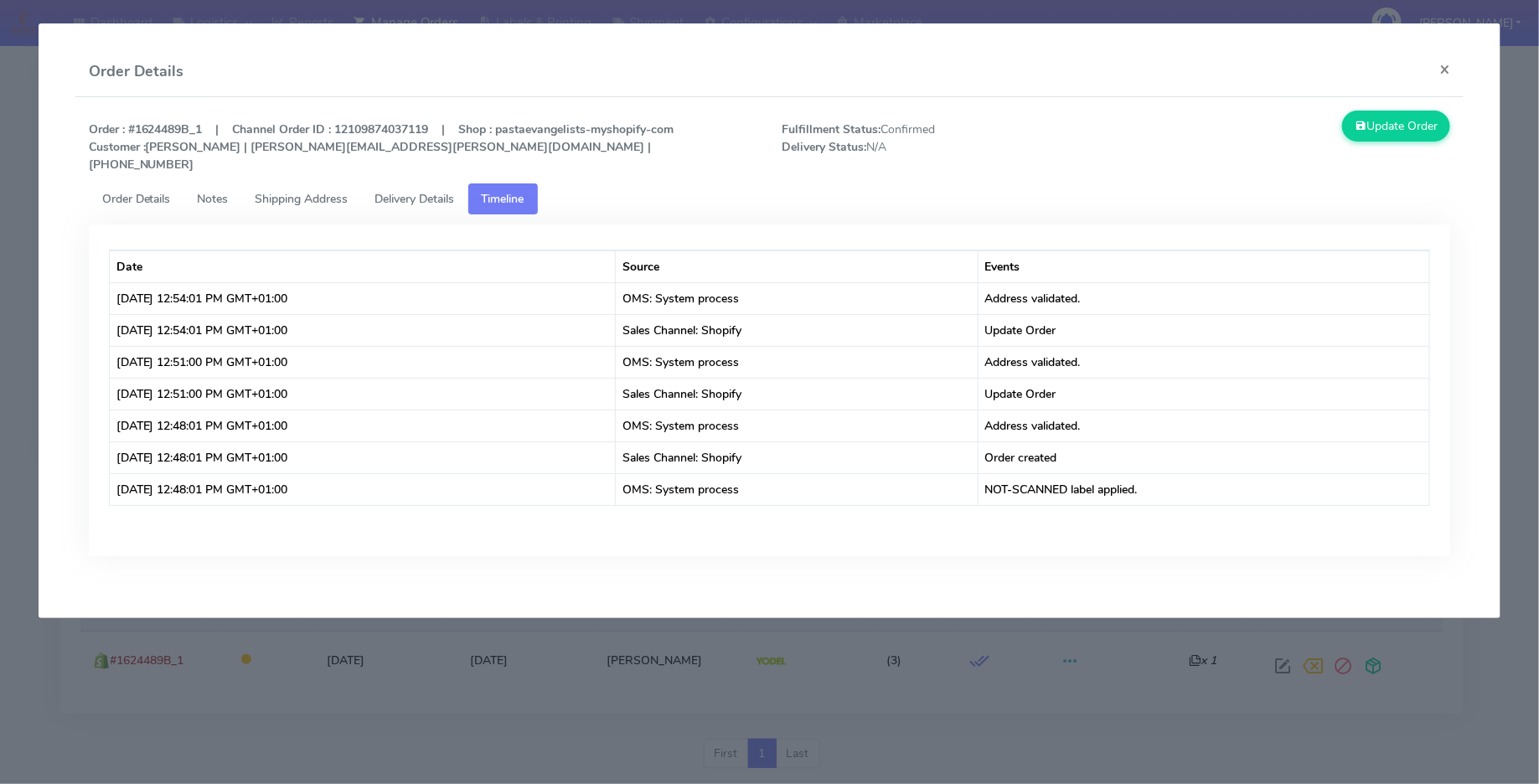
click at [448, 191] on span "Delivery Details" at bounding box center [415, 198] width 79 height 16
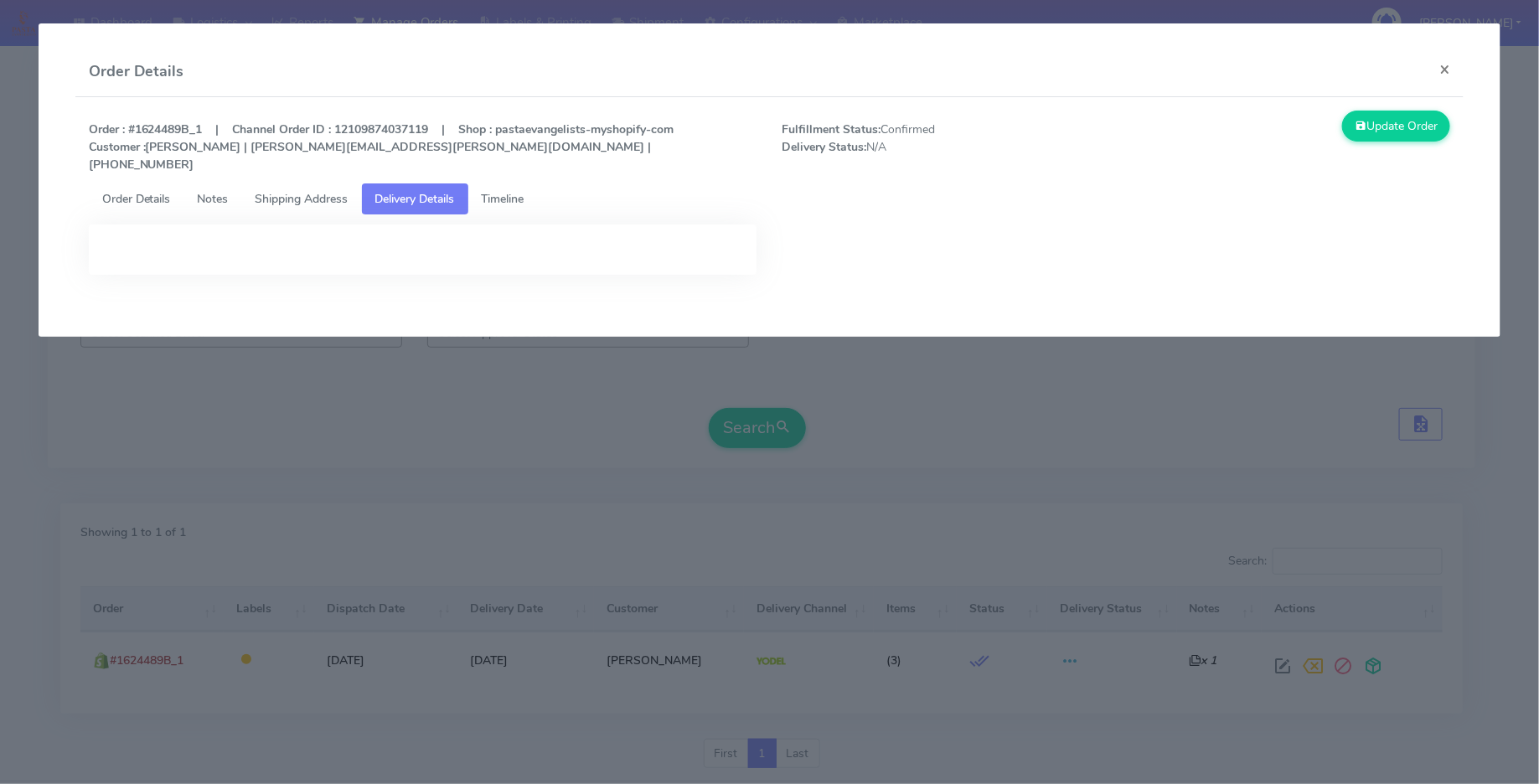
click at [329, 191] on span "Shipping Address" at bounding box center [302, 198] width 93 height 16
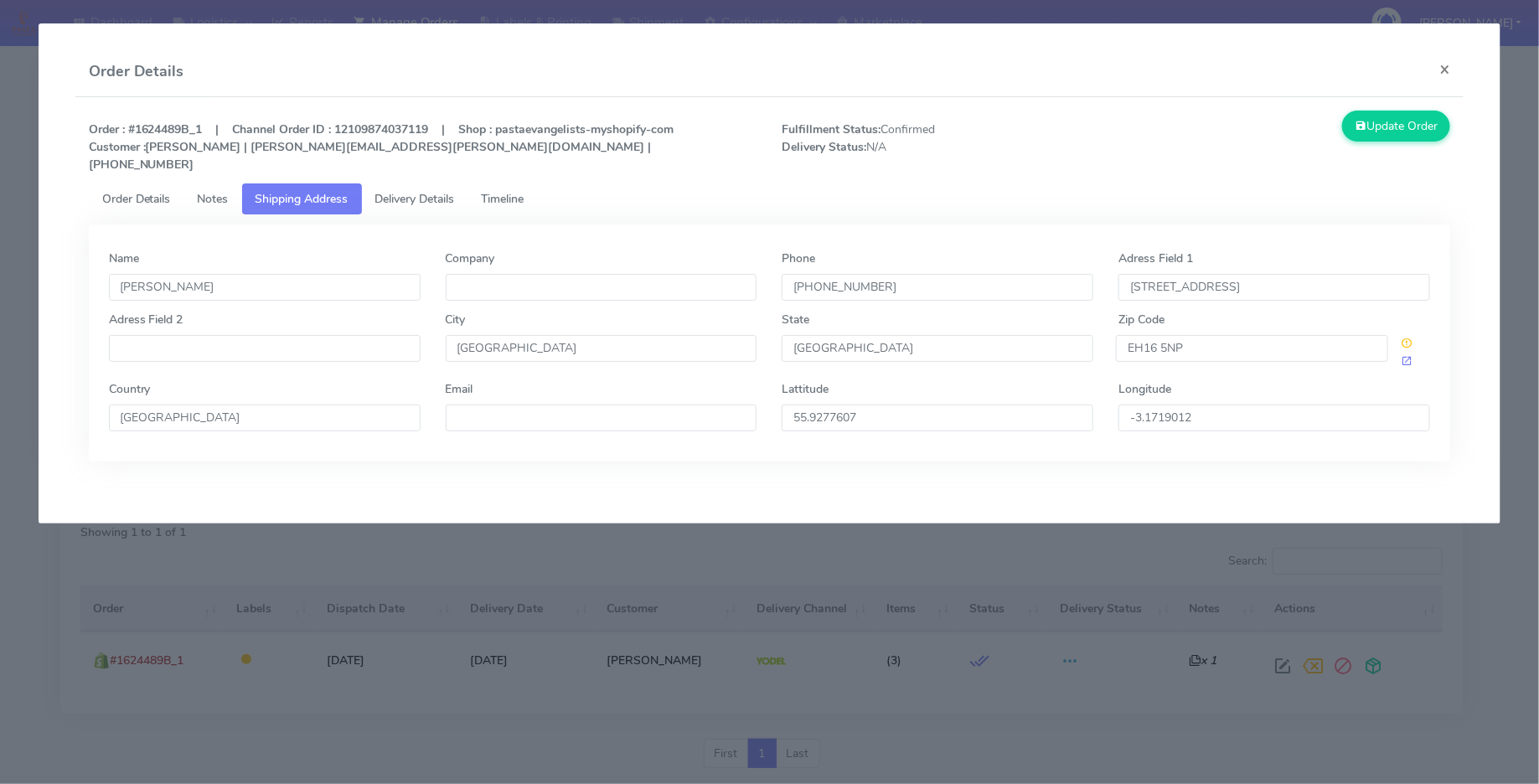
click at [144, 191] on span "Order Details" at bounding box center [136, 198] width 69 height 16
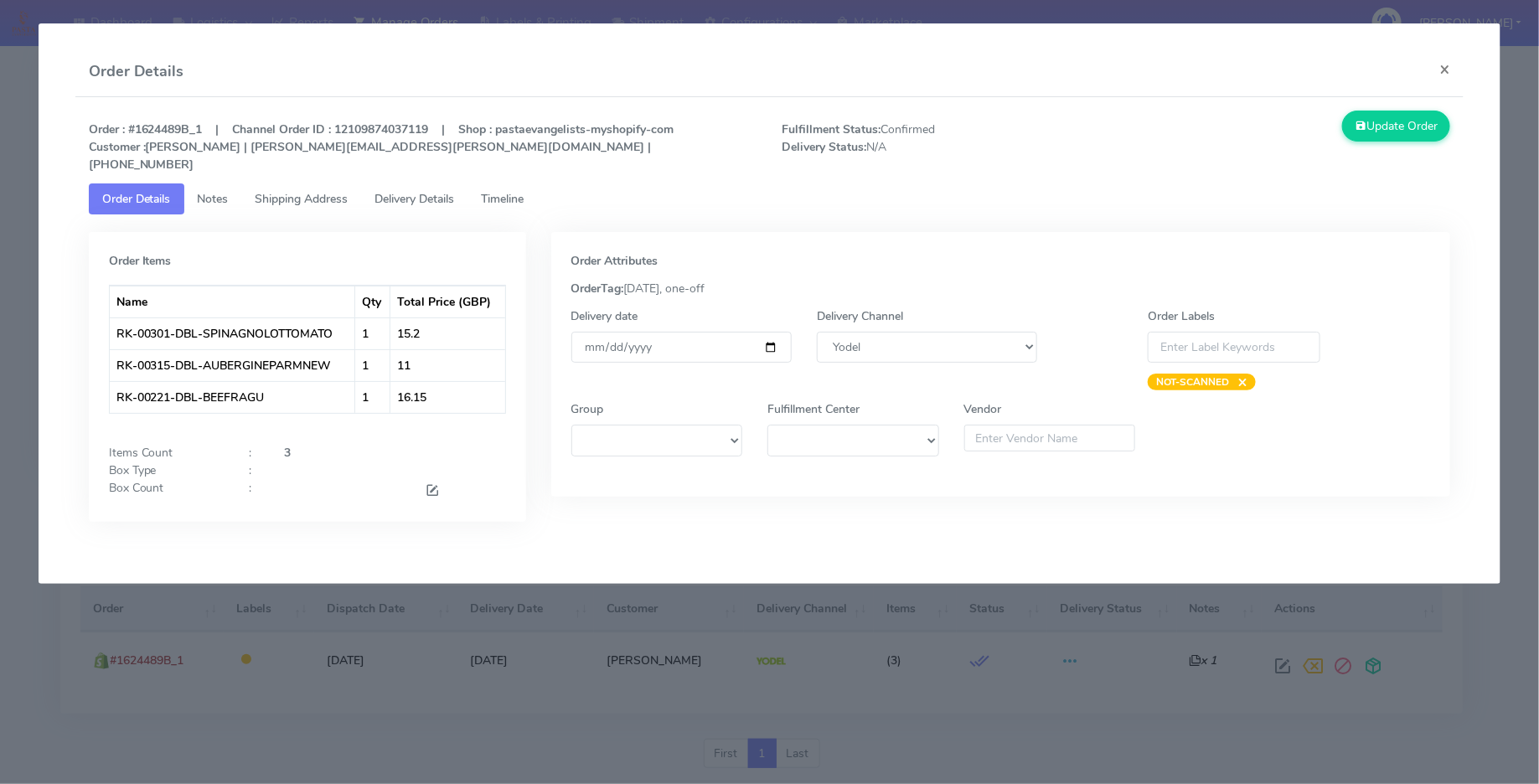
click at [525, 191] on span "Timeline" at bounding box center [503, 198] width 43 height 16
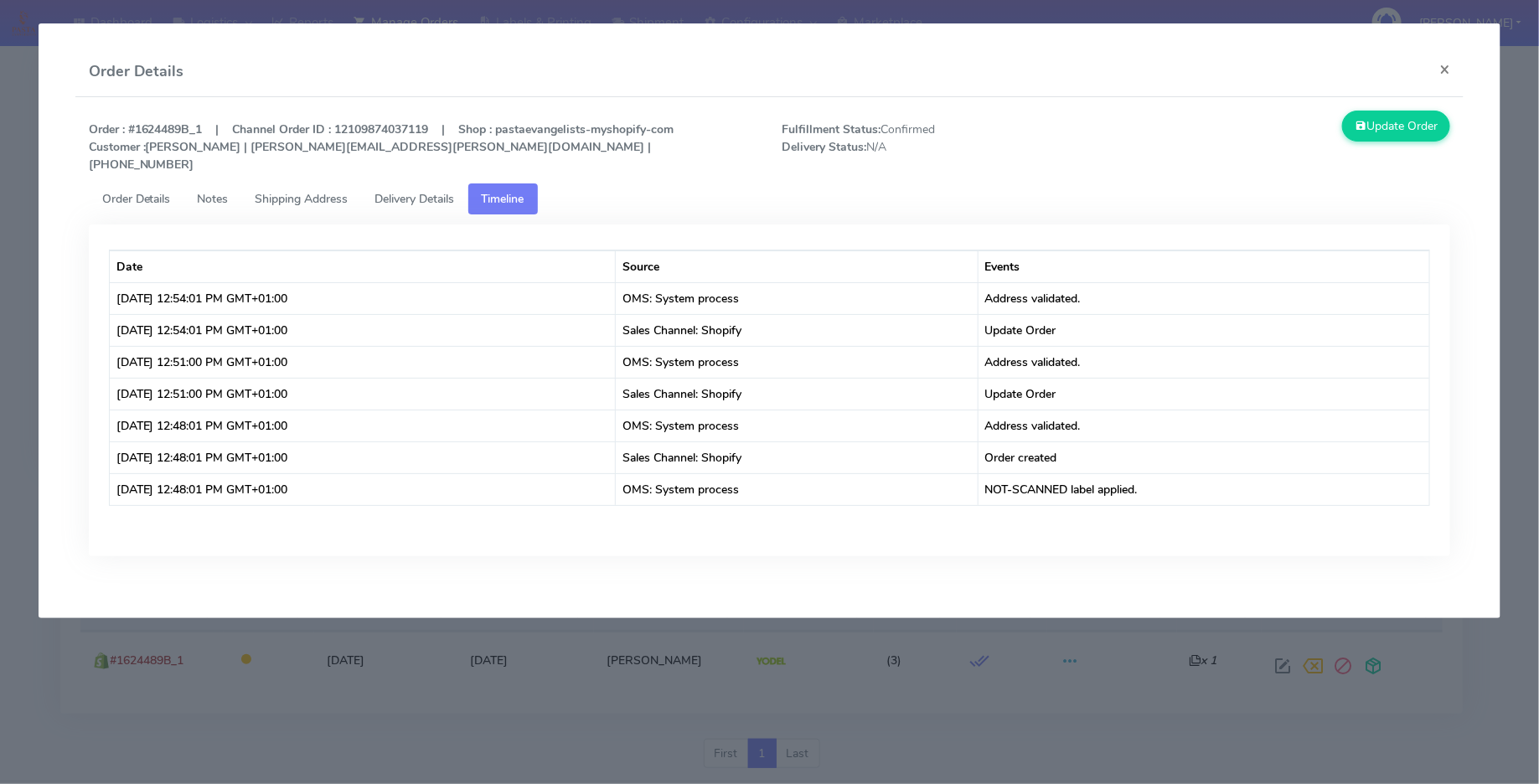
click at [423, 191] on span "Delivery Details" at bounding box center [415, 198] width 79 height 16
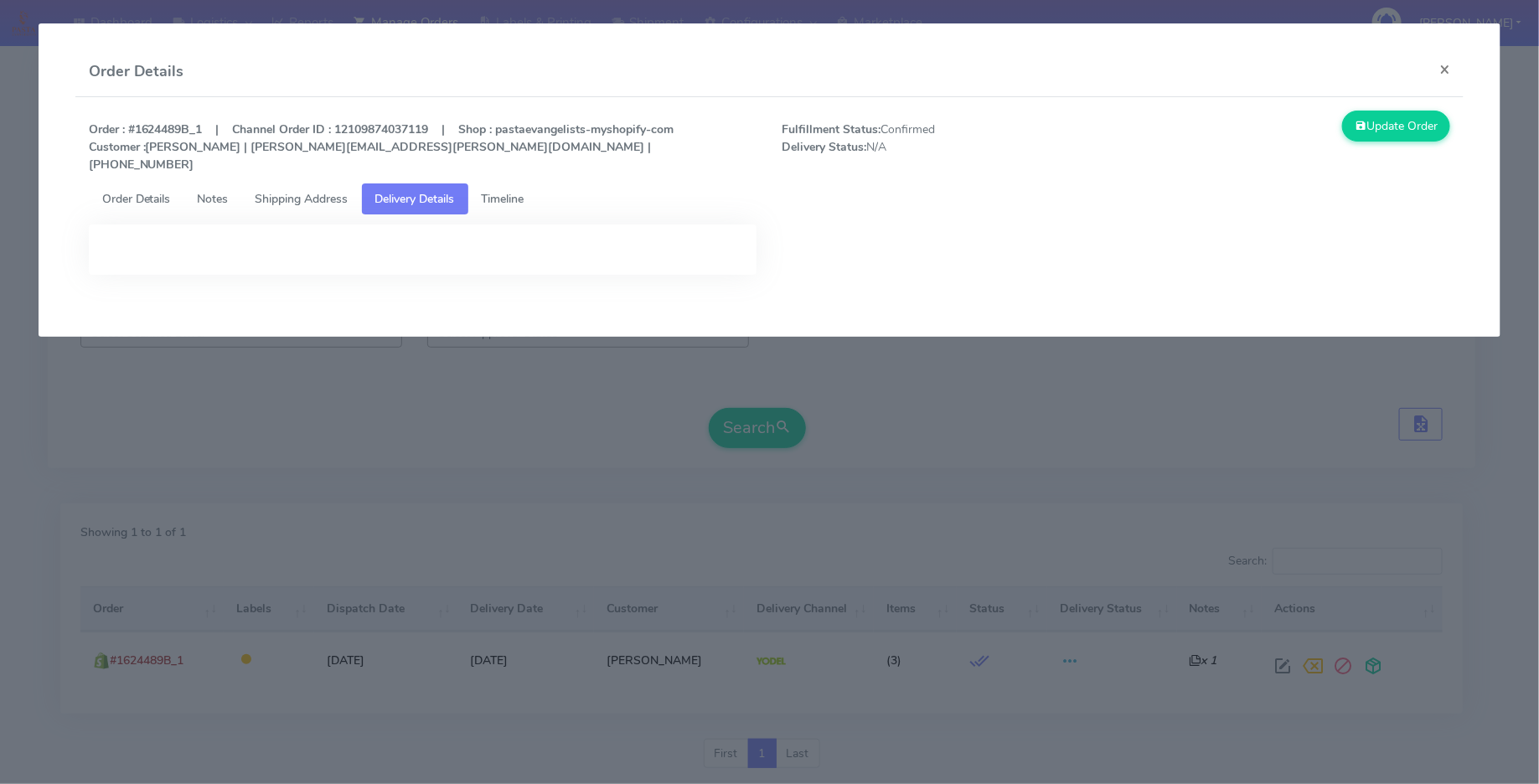
click at [520, 191] on span "Timeline" at bounding box center [503, 198] width 43 height 16
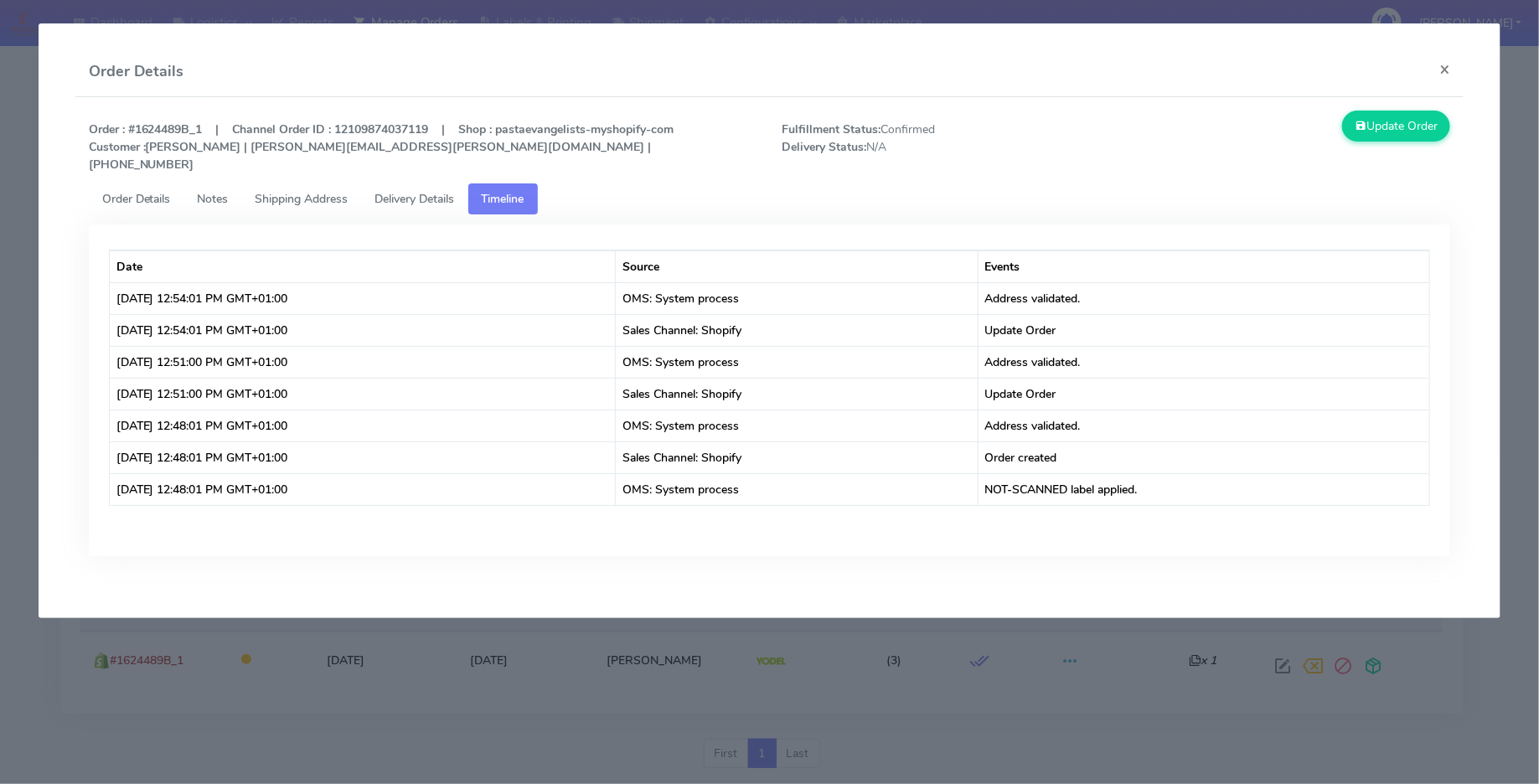
click at [477, 542] on div "Date Source Events [DATE] 12:54:01 PM GMT+01:00 OMS: System process Address val…" at bounding box center [770, 403] width 1387 height 357
click at [144, 191] on span "Order Details" at bounding box center [136, 198] width 69 height 16
